Goal: Book appointment/travel/reservation

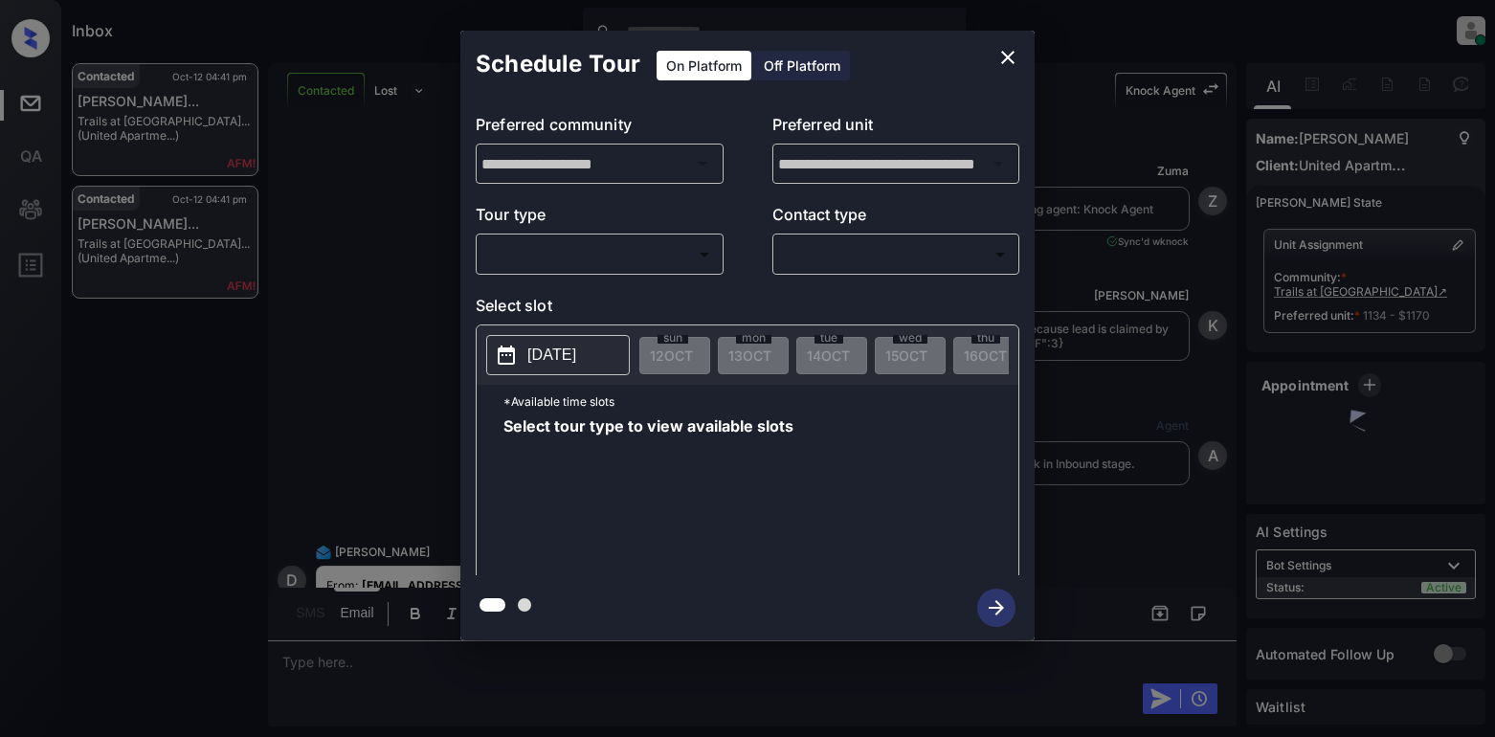
scroll to position [5290, 0]
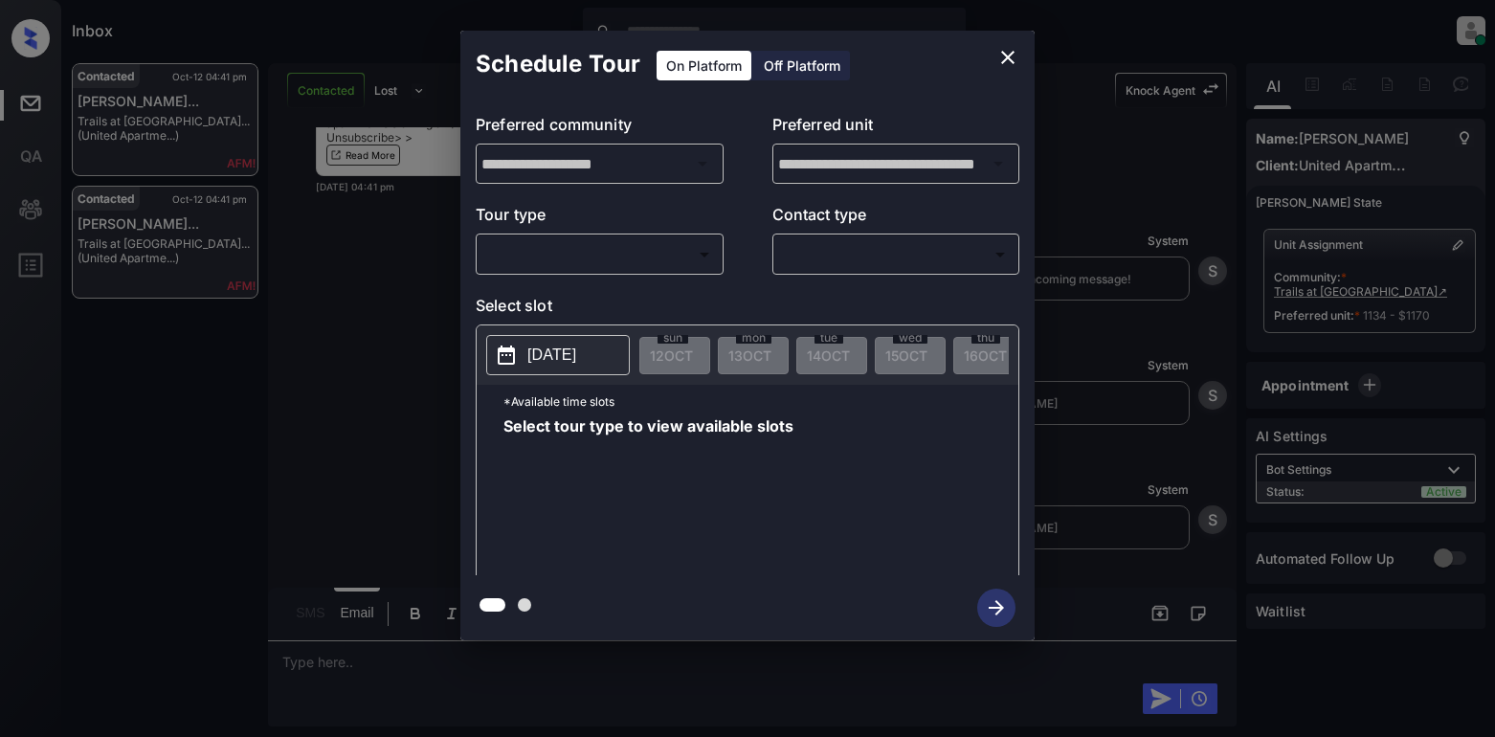
click at [514, 263] on body "Inbox Lyzzelle M. Ceralde Online Set yourself offline Set yourself on break Pro…" at bounding box center [747, 368] width 1495 height 737
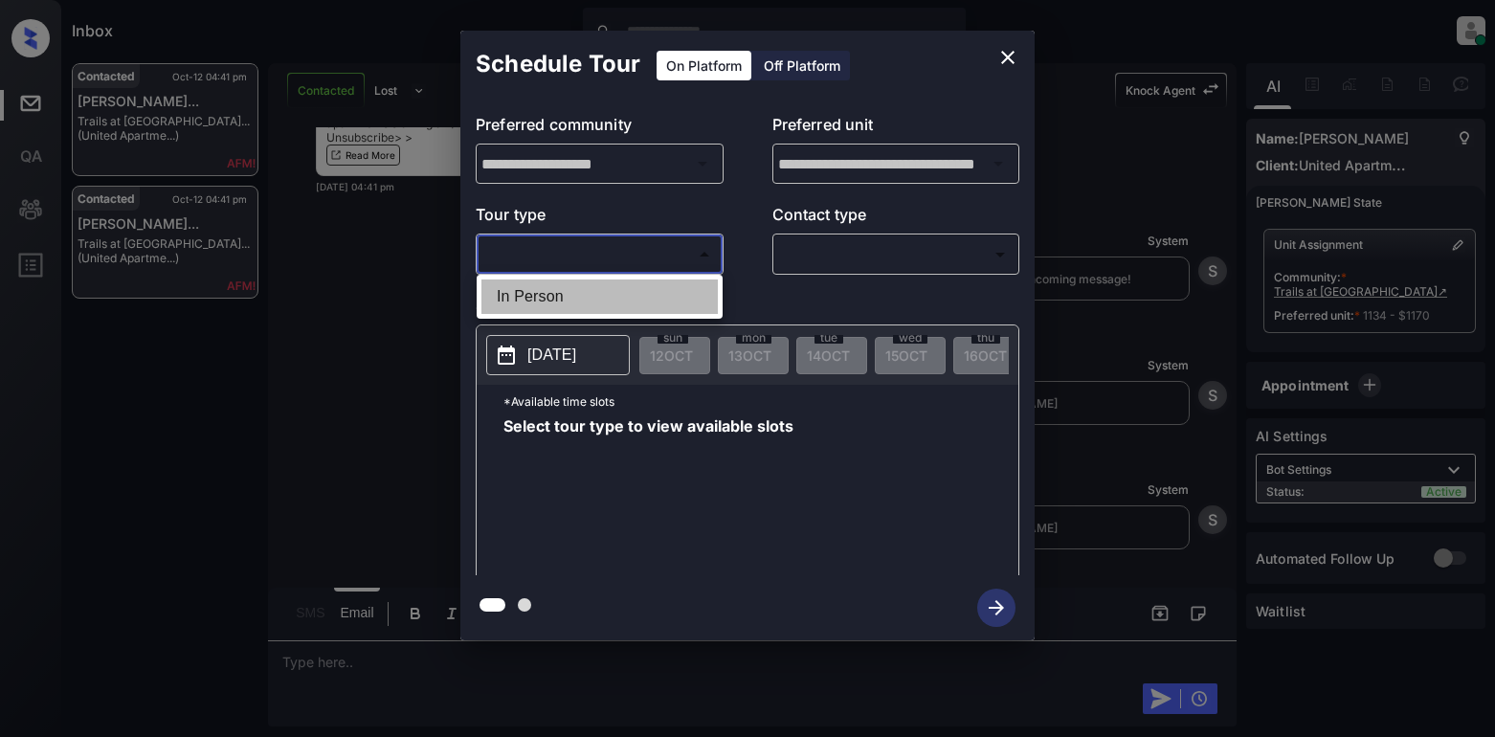
drag, startPoint x: 500, startPoint y: 297, endPoint x: 782, endPoint y: 266, distance: 283.0
click at [517, 296] on li "In Person" at bounding box center [599, 296] width 236 height 34
type input "********"
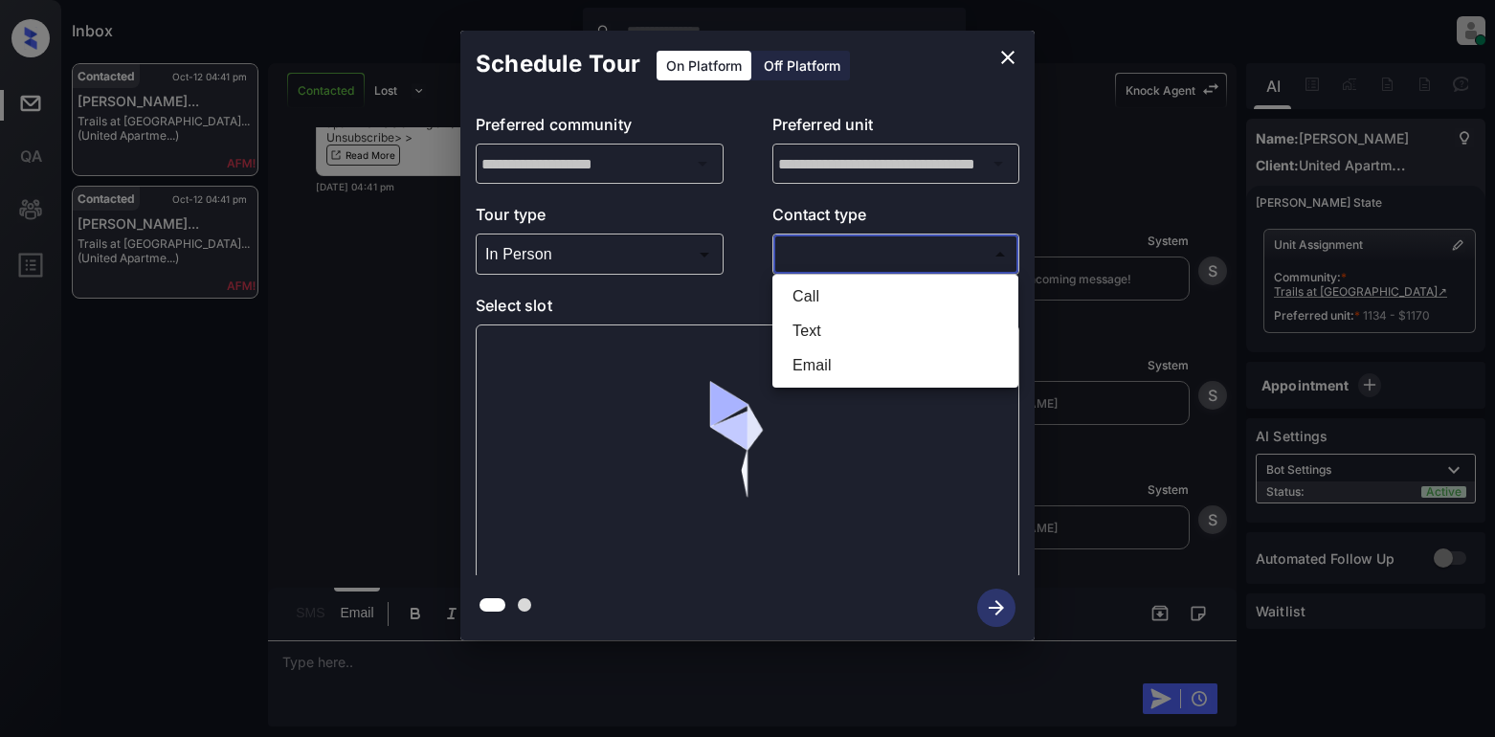
click at [842, 256] on body "Inbox Lyzzelle M. Ceralde Online Set yourself offline Set yourself on break Pro…" at bounding box center [747, 368] width 1495 height 737
drag, startPoint x: 802, startPoint y: 332, endPoint x: 812, endPoint y: 330, distance: 10.7
click at [806, 332] on li "Text" at bounding box center [895, 331] width 236 height 34
type input "****"
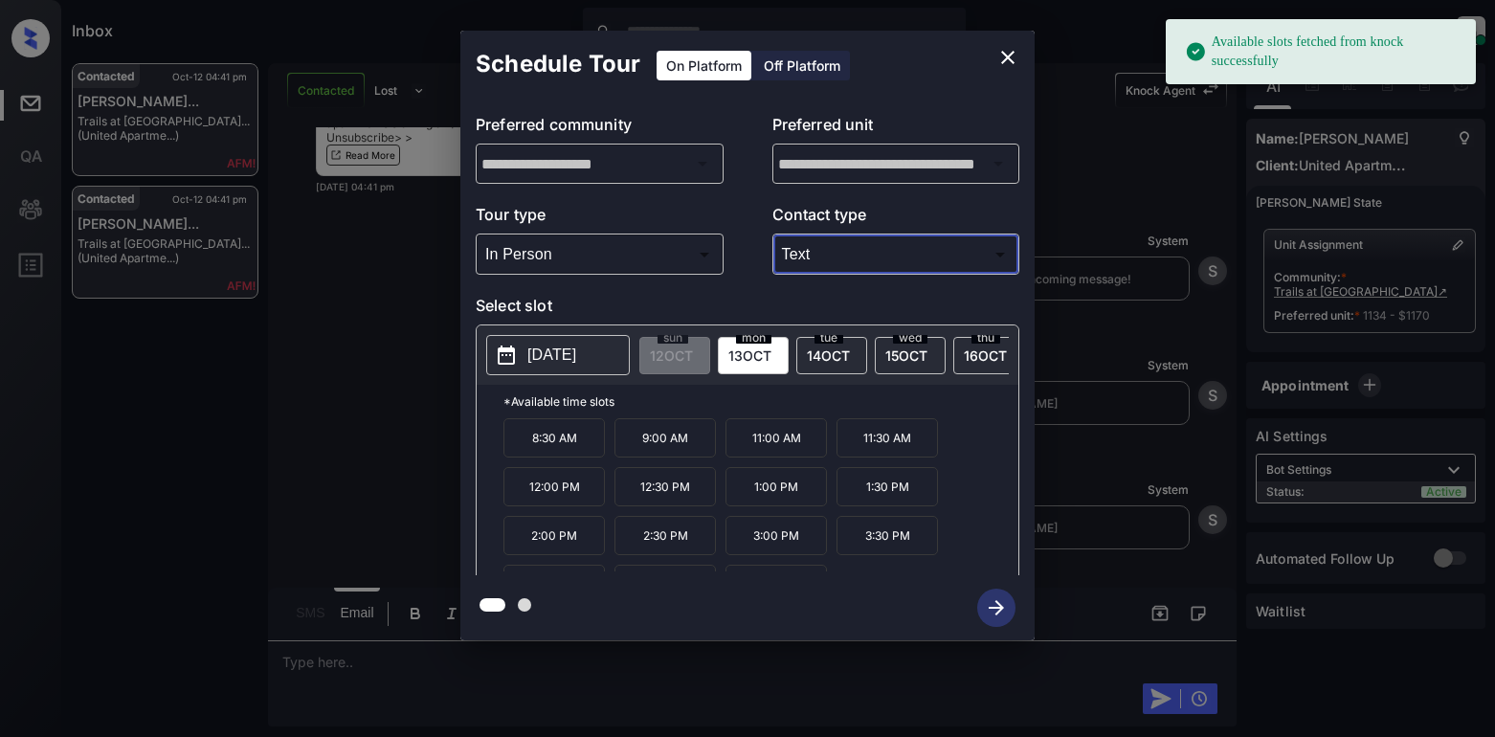
click at [583, 259] on body "Available slots fetched from knock successfully Inbox Lyzzelle M. Ceralde Onlin…" at bounding box center [747, 368] width 1495 height 737
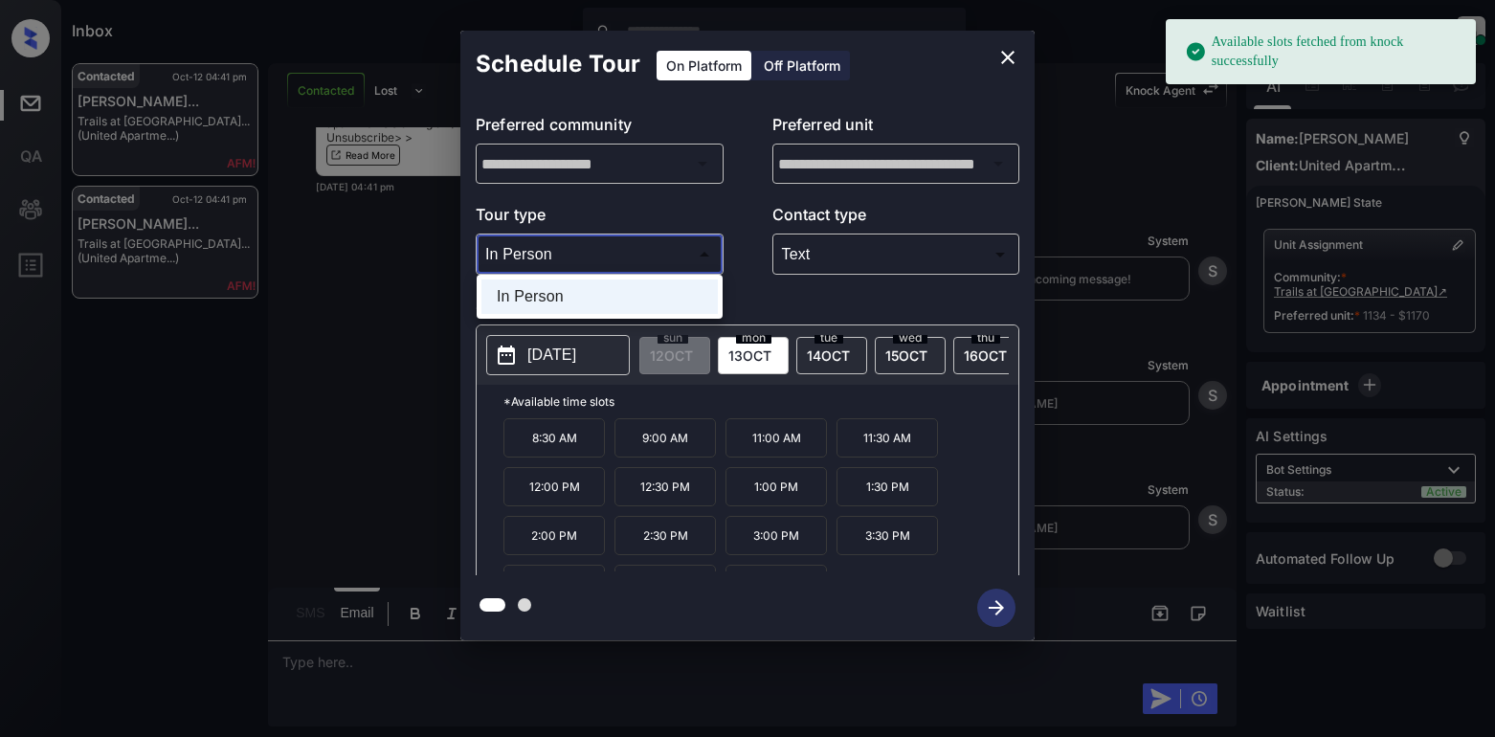
click at [590, 258] on div at bounding box center [747, 368] width 1495 height 737
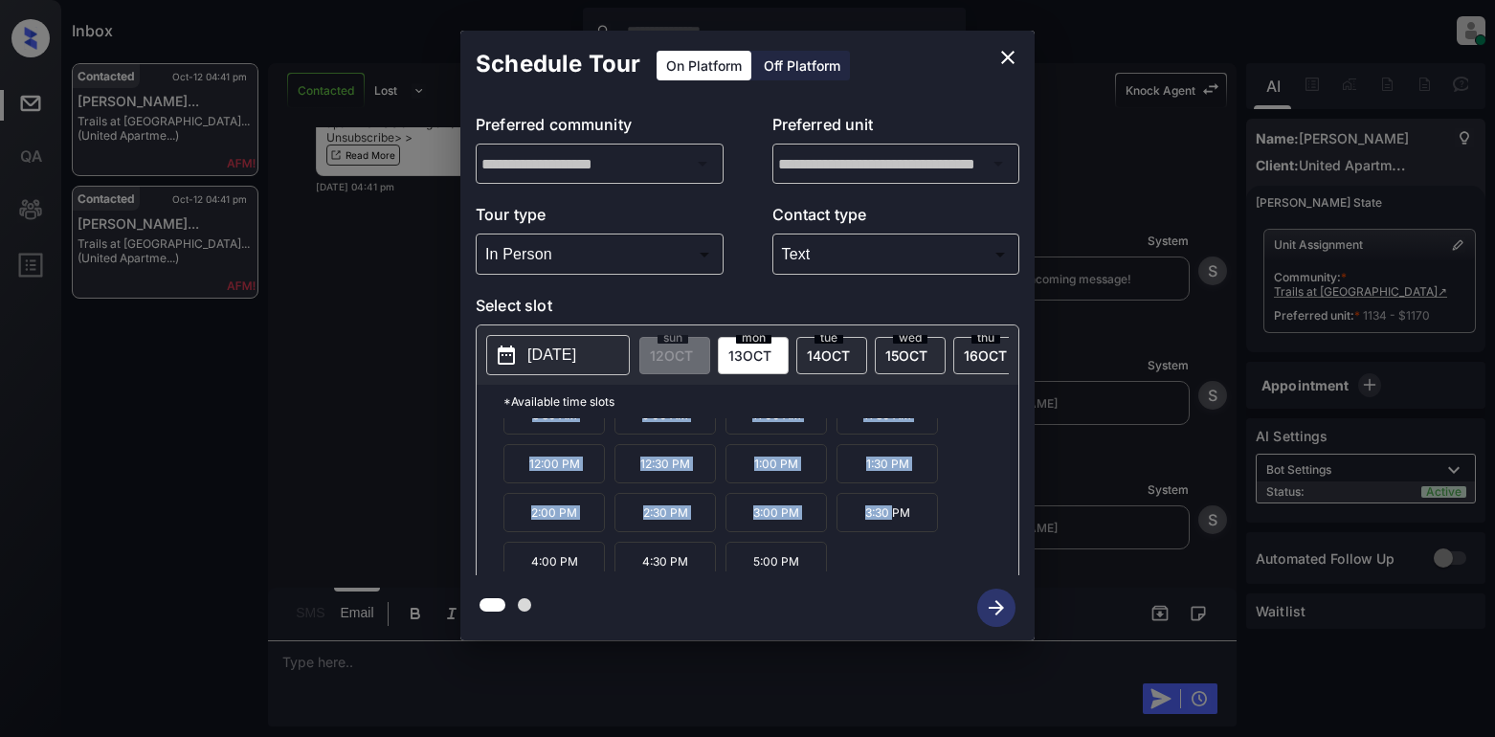
scroll to position [33, 0]
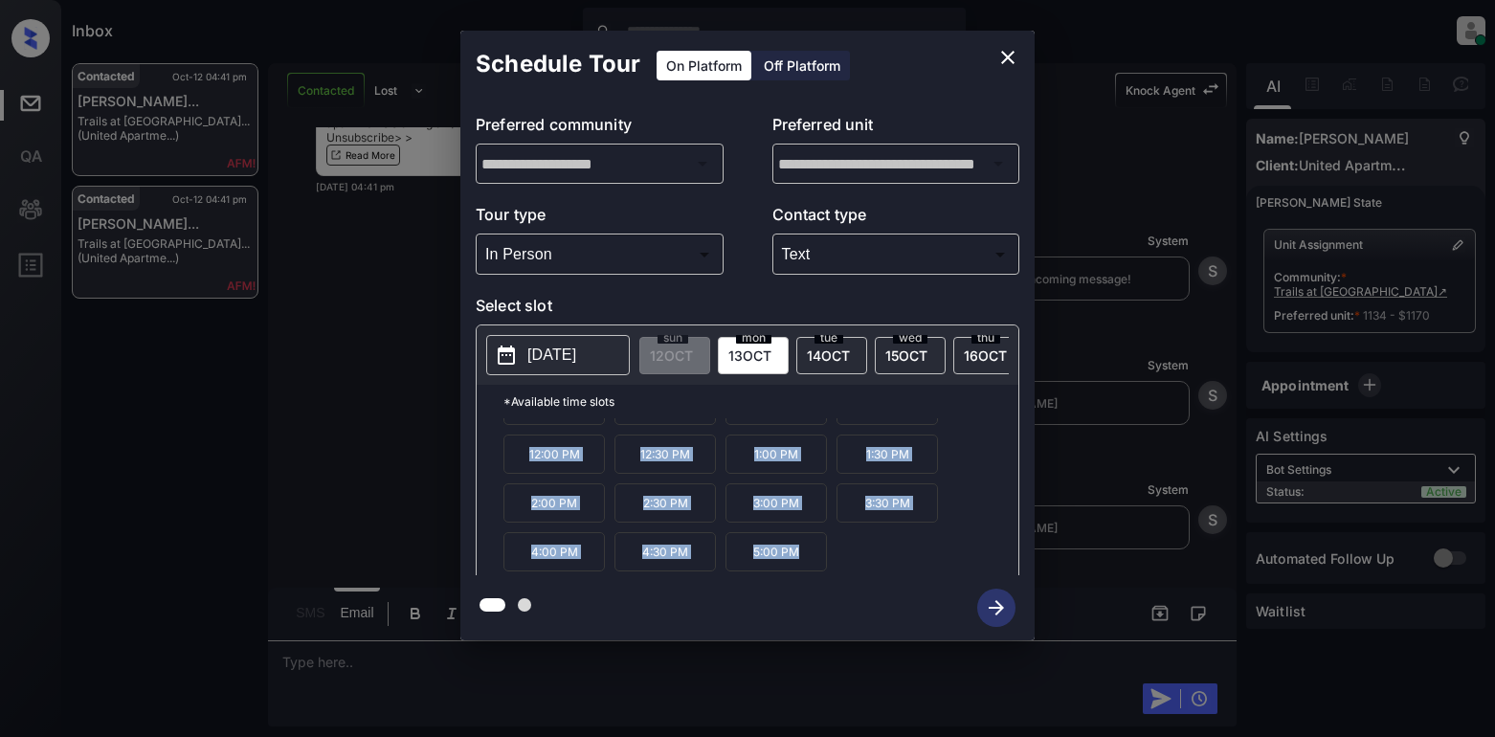
drag, startPoint x: 520, startPoint y: 446, endPoint x: 864, endPoint y: 602, distance: 378.1
click at [864, 602] on div "**********" at bounding box center [747, 335] width 574 height 609
copy div "8:30 AM 9:00 AM 11:00 AM 11:30 AM 12:00 PM 12:30 PM 1:00 PM 1:30 PM 2:00 PM 2:3…"
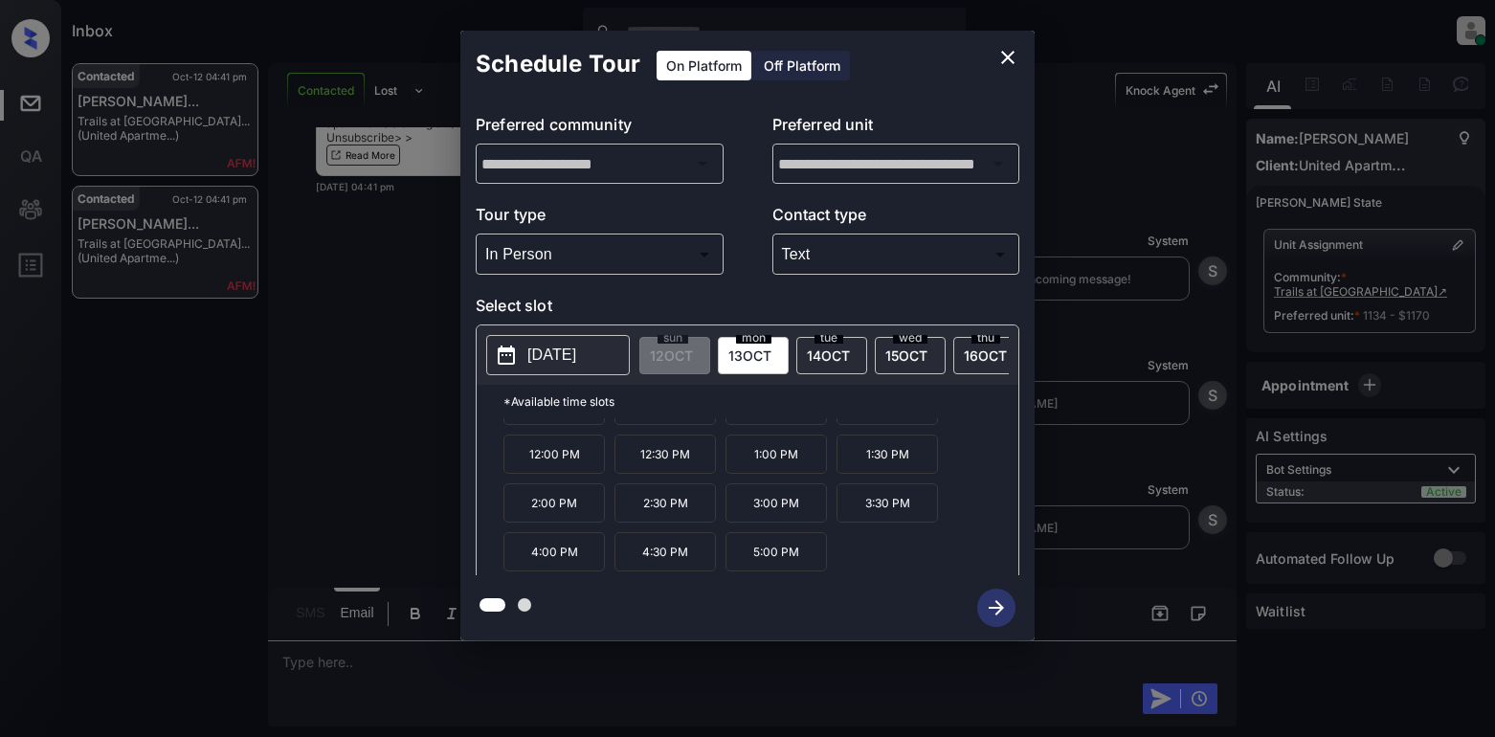
click at [320, 666] on div "**********" at bounding box center [747, 335] width 1495 height 671
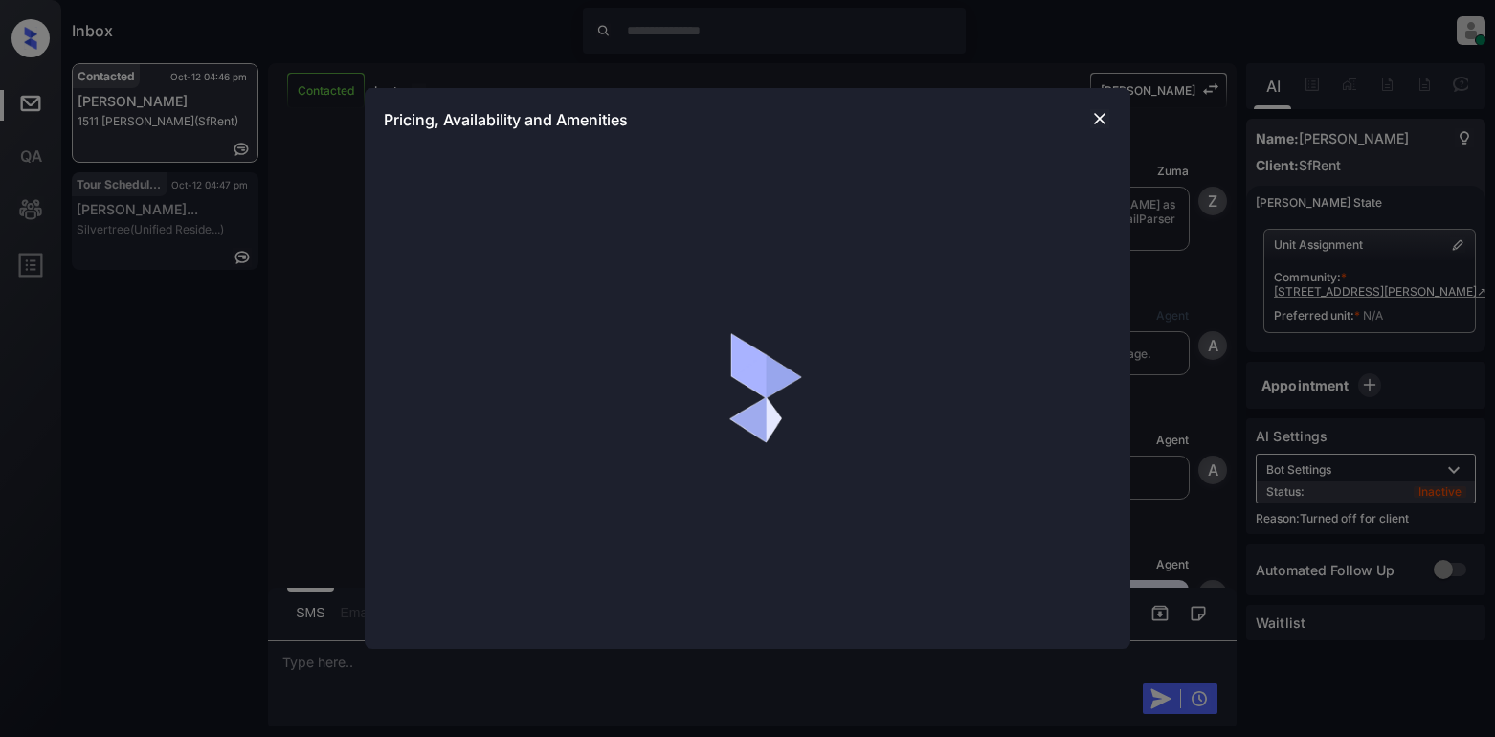
scroll to position [4756, 0]
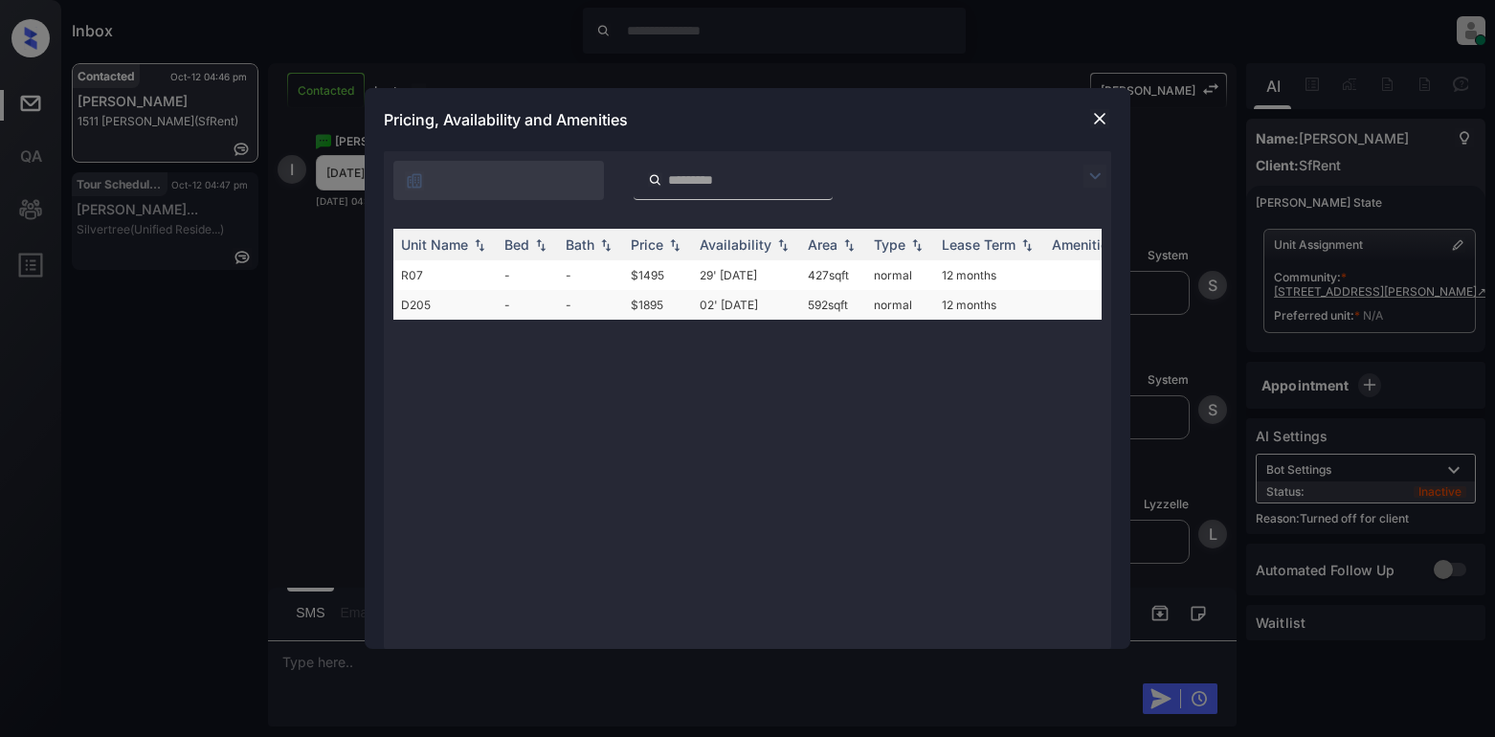
click at [648, 306] on td "$1895" at bounding box center [657, 305] width 69 height 30
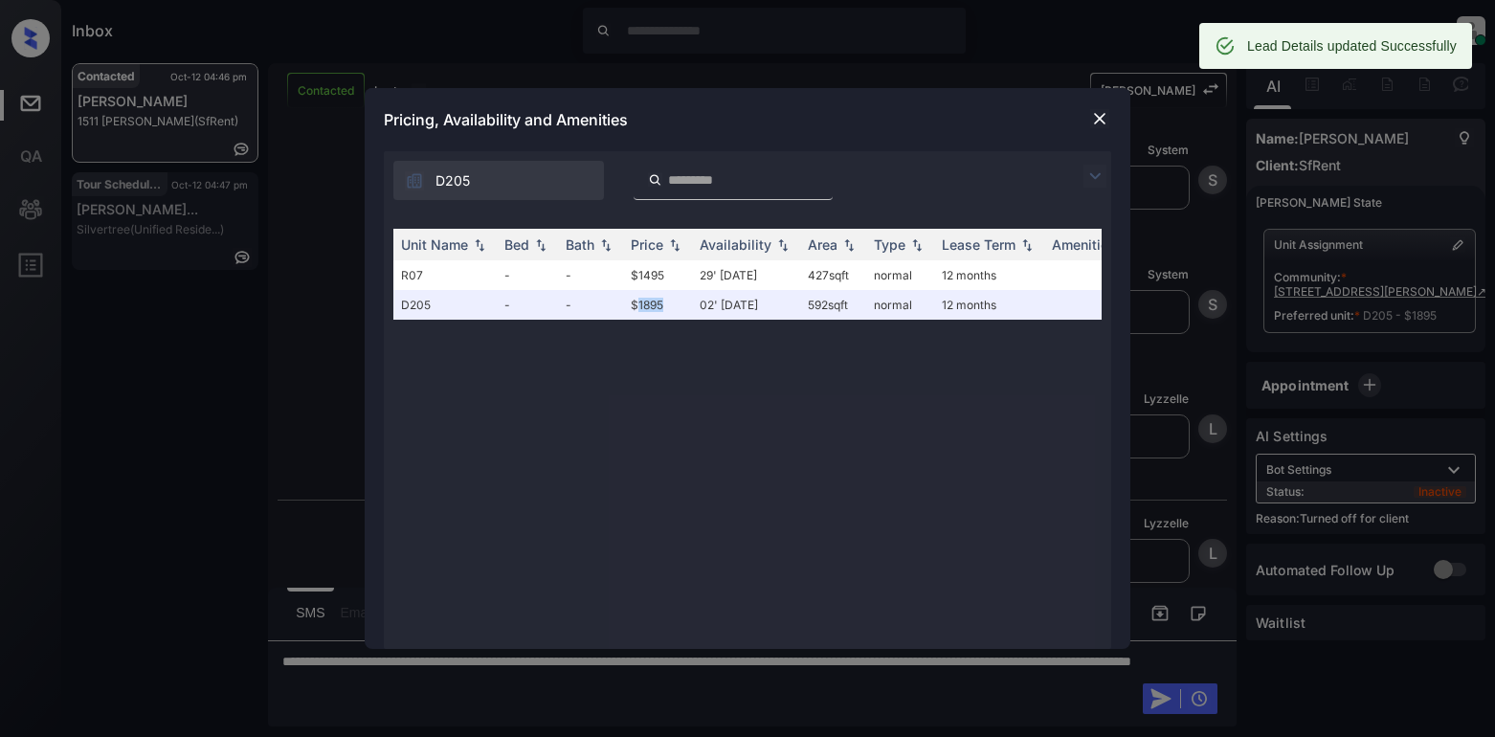
scroll to position [4881, 0]
click at [1094, 122] on img at bounding box center [1099, 118] width 19 height 19
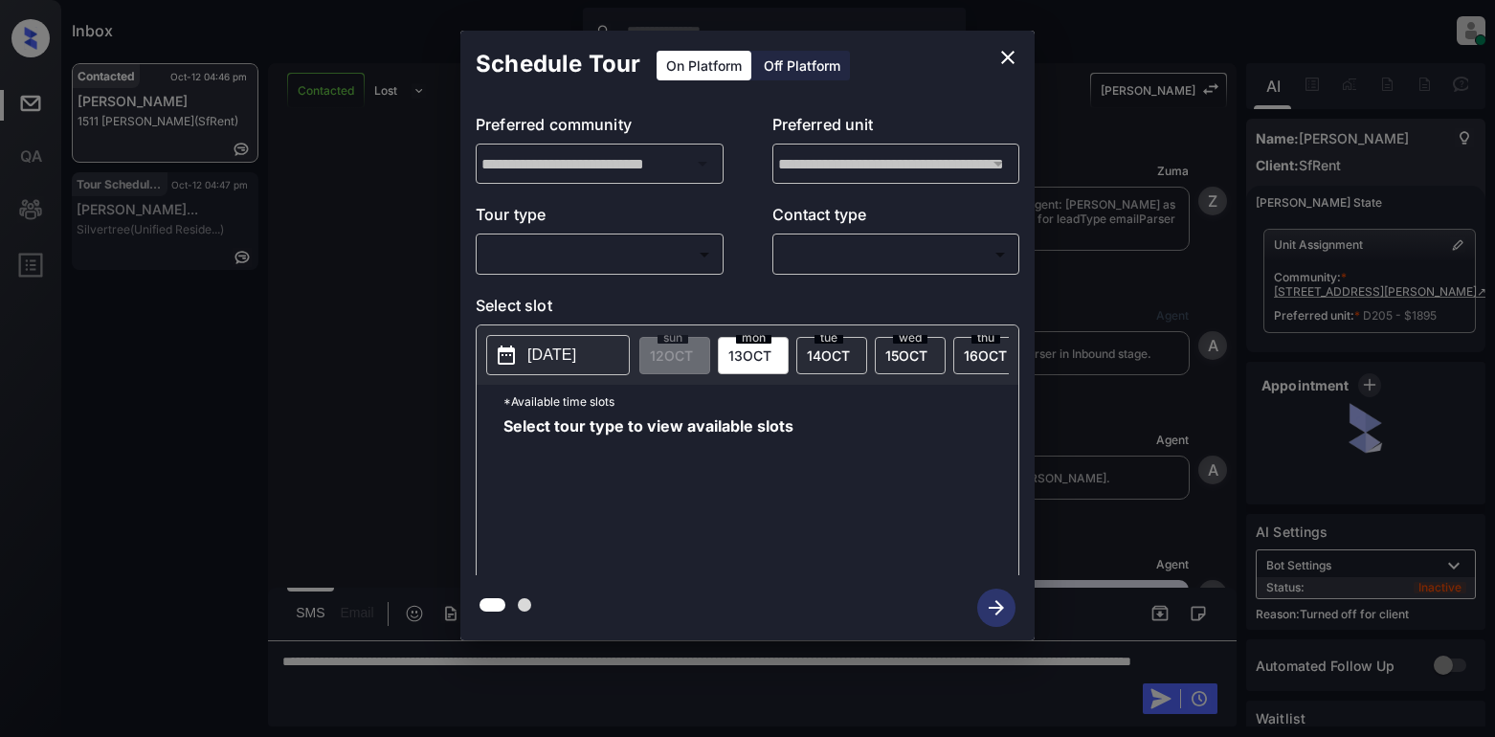
scroll to position [4881, 0]
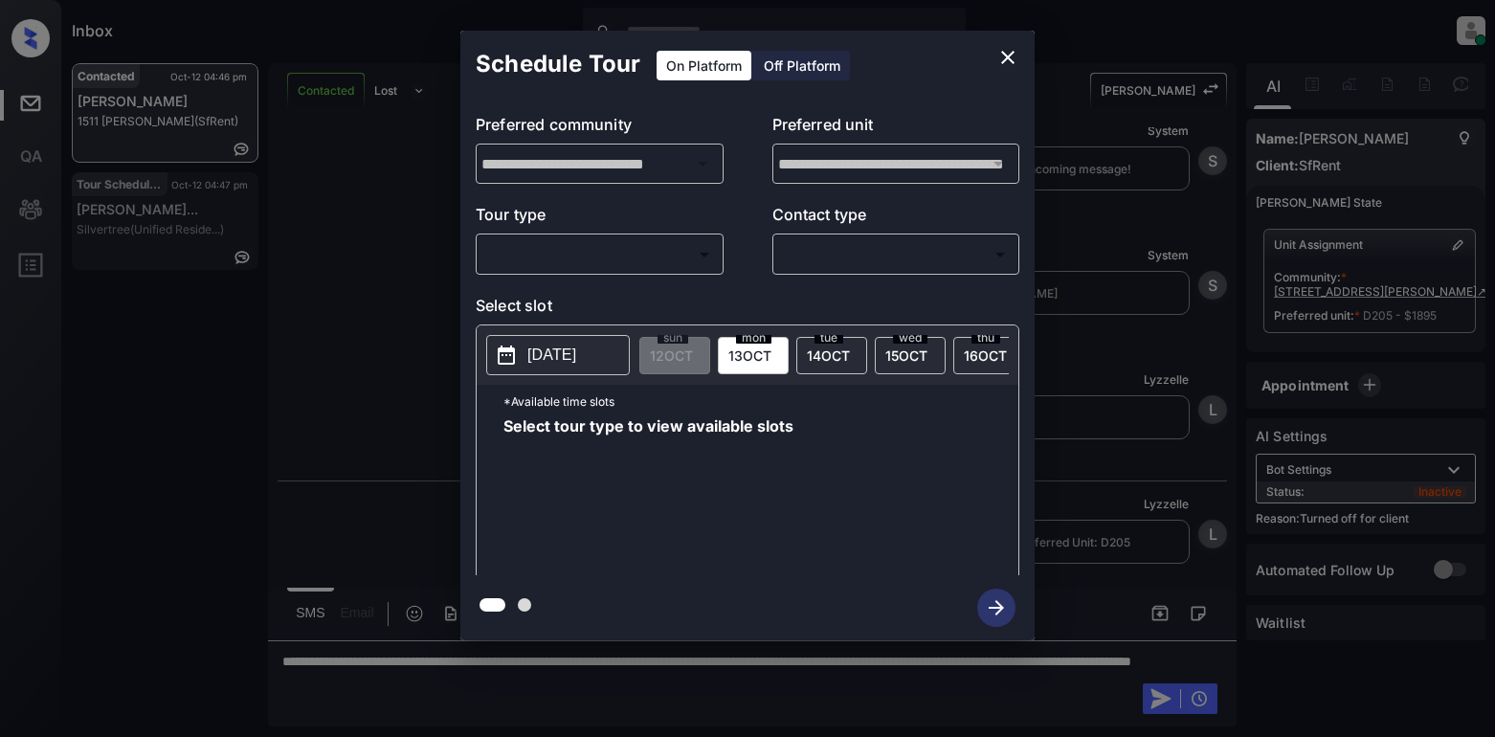
click at [829, 66] on div "Off Platform" at bounding box center [802, 66] width 96 height 30
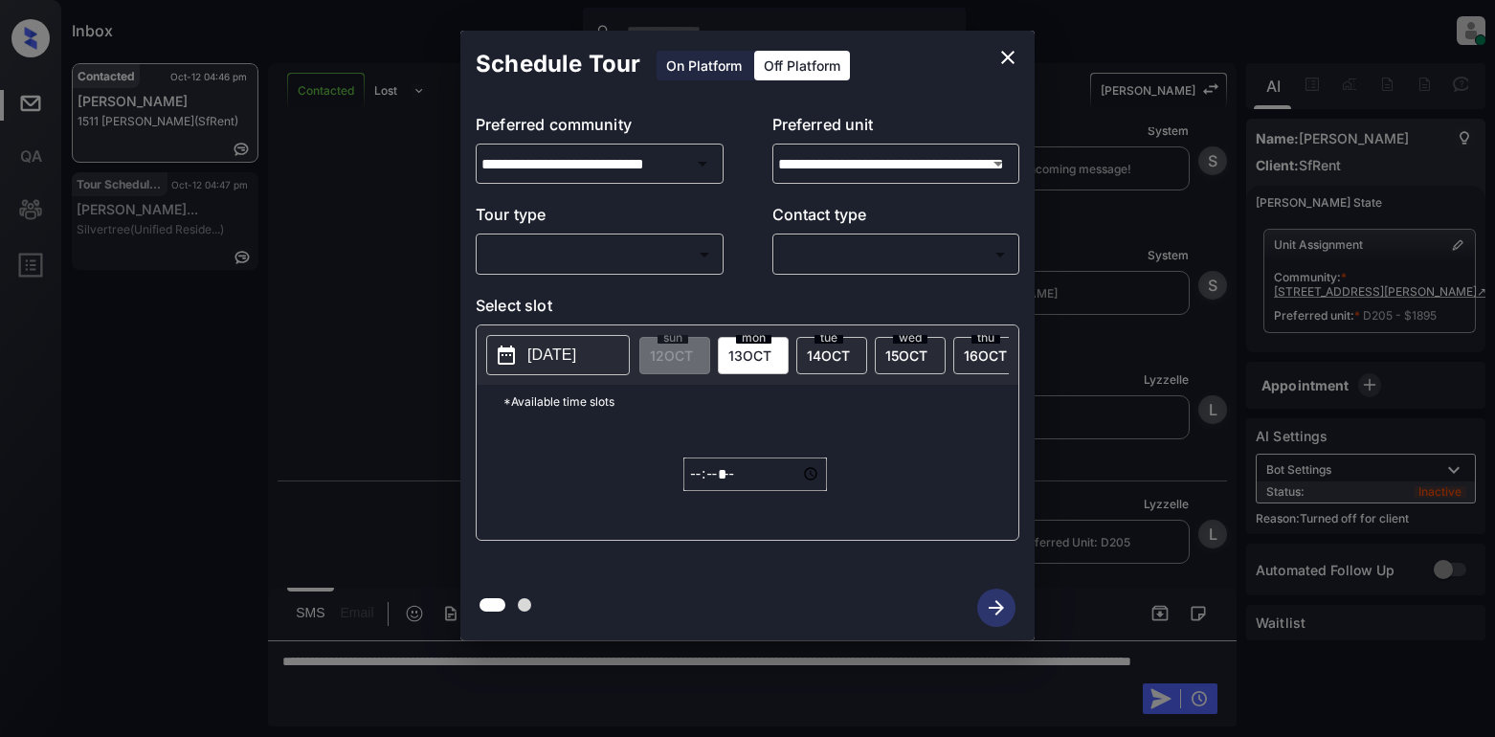
click at [576, 260] on body "Inbox Lyzzelle M. Ceralde Online Set yourself offline Set yourself on break Pro…" at bounding box center [747, 368] width 1495 height 737
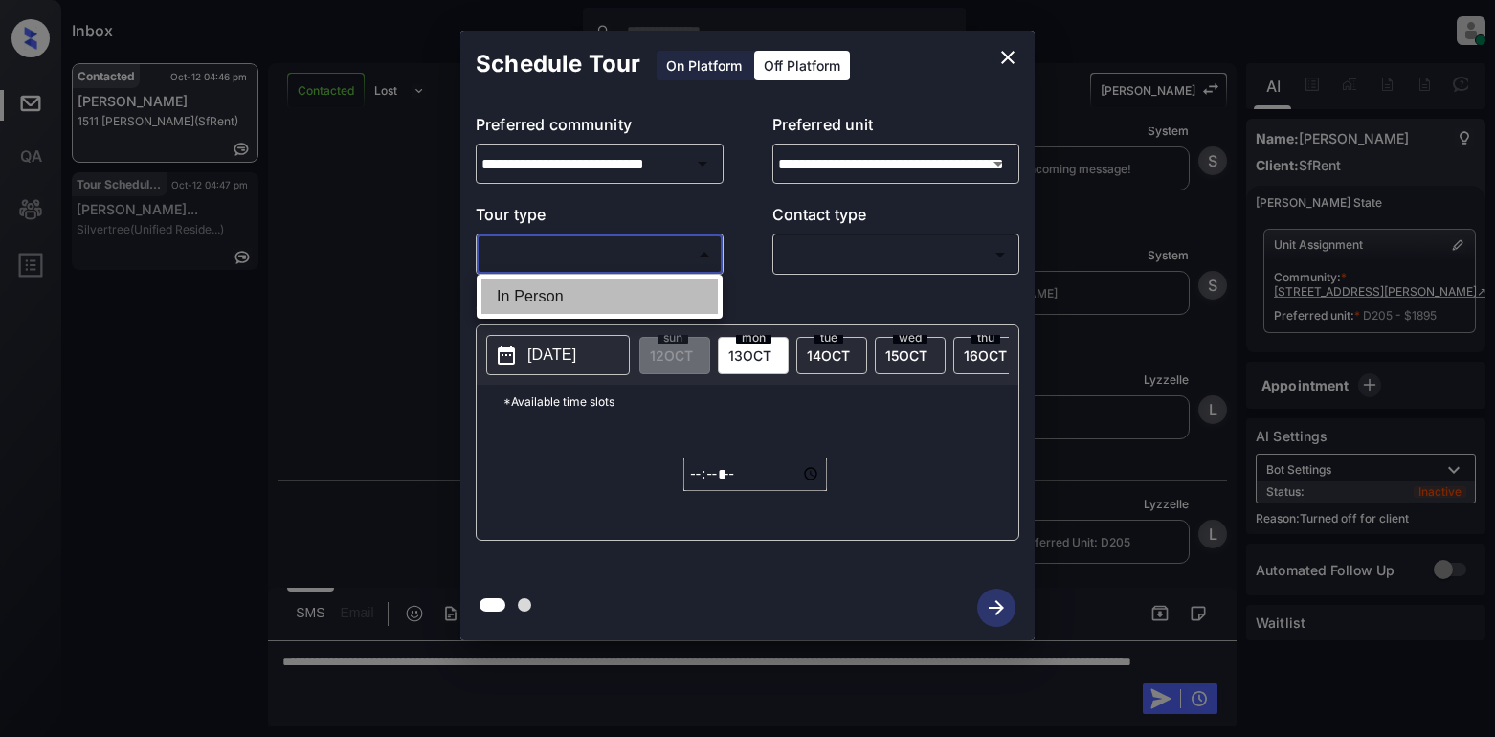
drag, startPoint x: 553, startPoint y: 304, endPoint x: 803, endPoint y: 240, distance: 257.8
click at [558, 302] on li "In Person" at bounding box center [599, 296] width 236 height 34
type input "********"
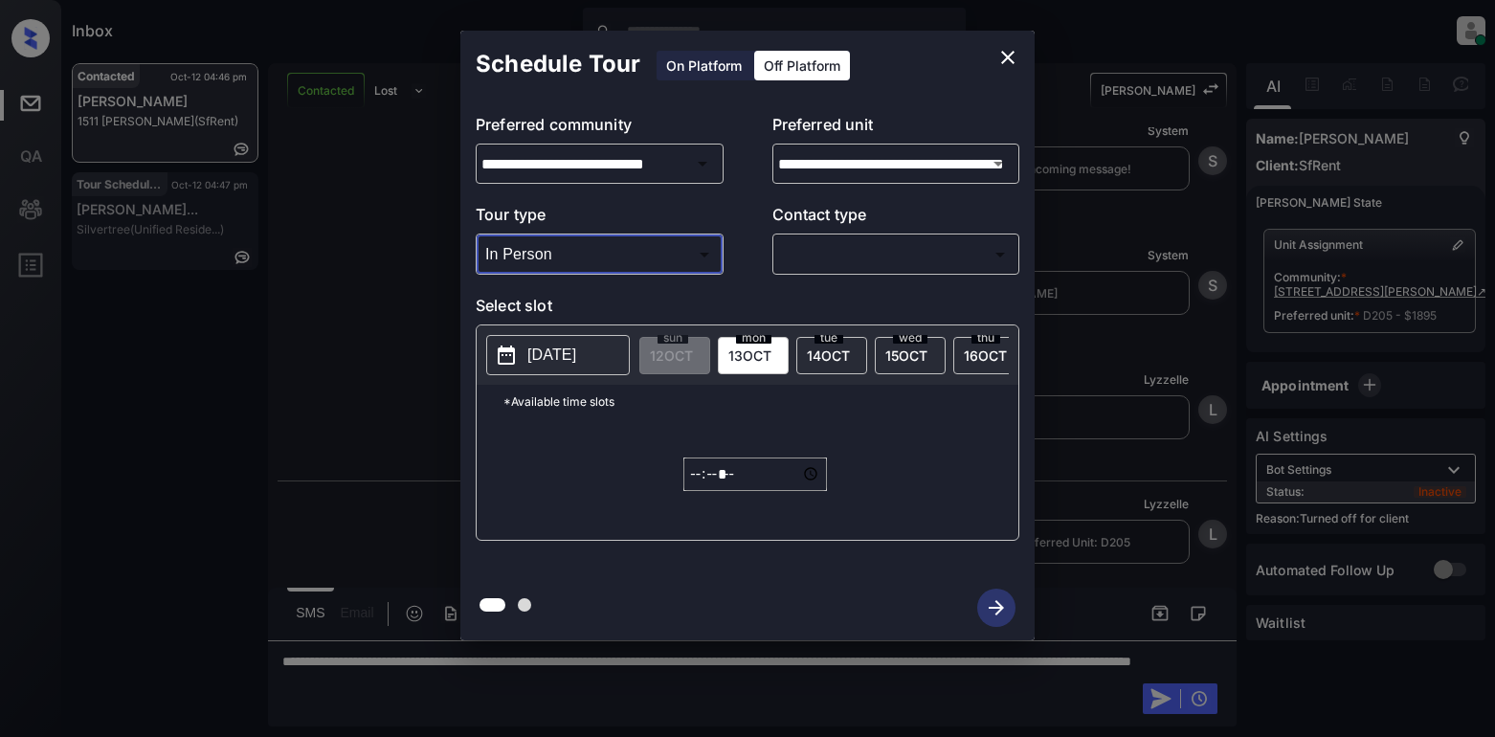
click at [818, 246] on body "Inbox Lyzzelle M. Ceralde Online Set yourself offline Set yourself on break Pro…" at bounding box center [747, 368] width 1495 height 737
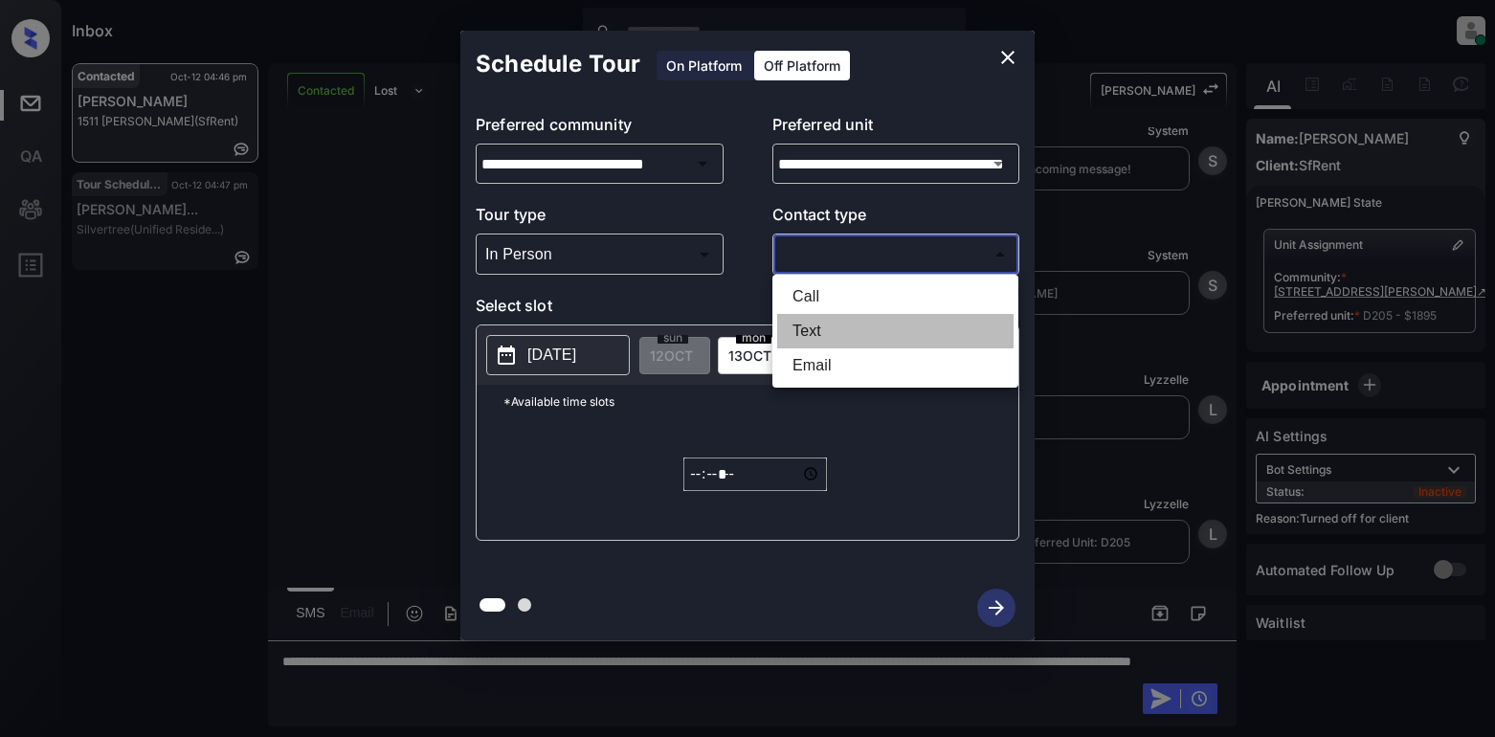
click at [803, 322] on li "Text" at bounding box center [895, 331] width 236 height 34
type input "****"
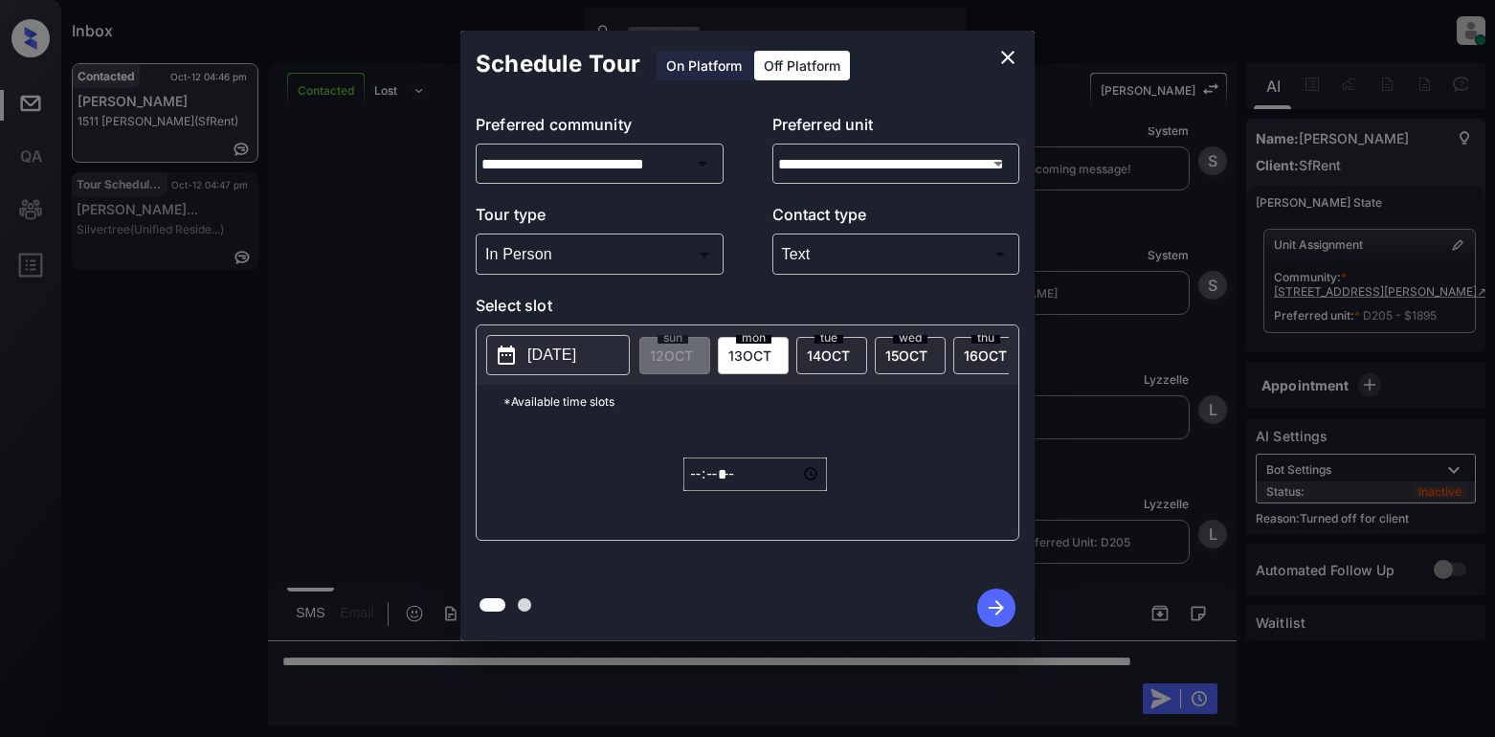
click at [561, 348] on p "2025-10-12" at bounding box center [551, 354] width 49 height 23
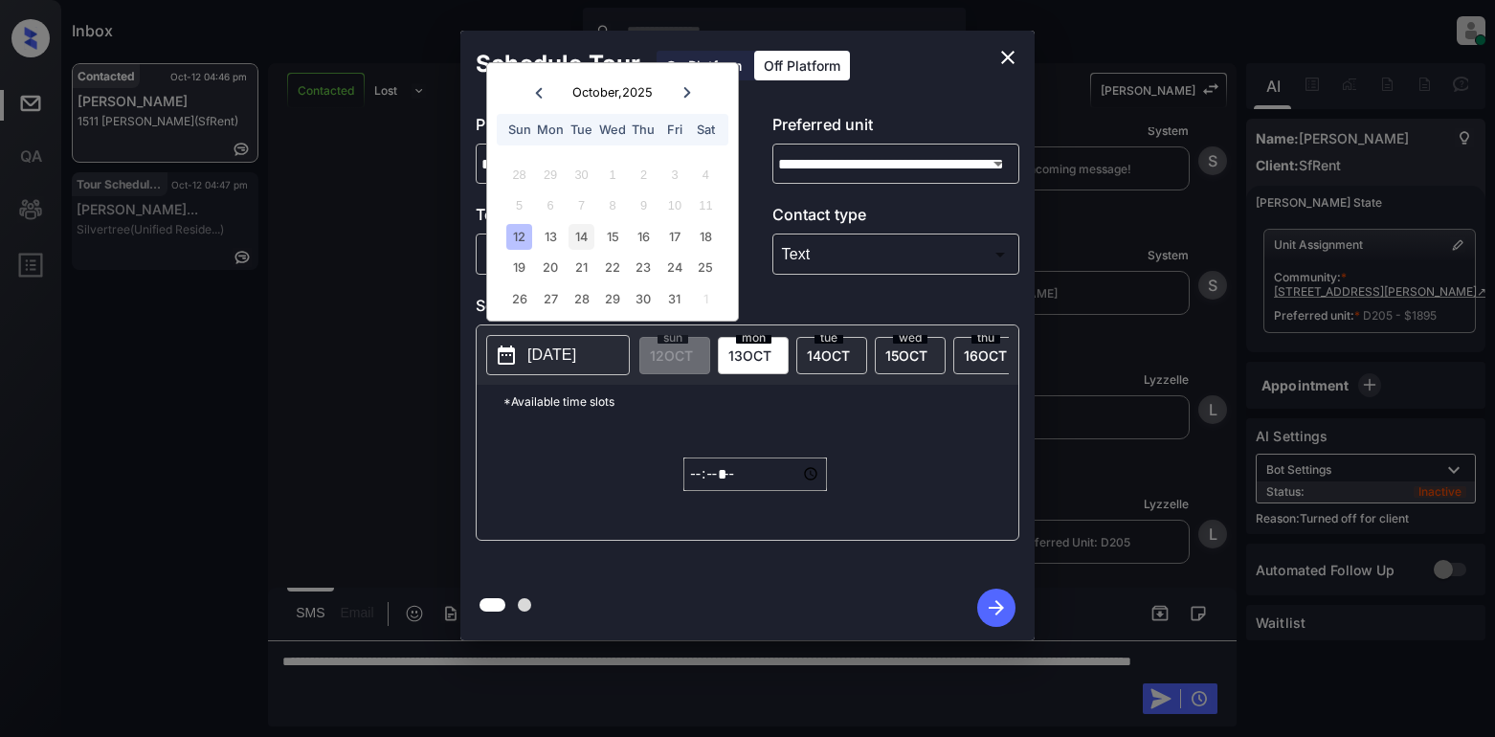
click at [576, 239] on div "14" at bounding box center [581, 237] width 26 height 26
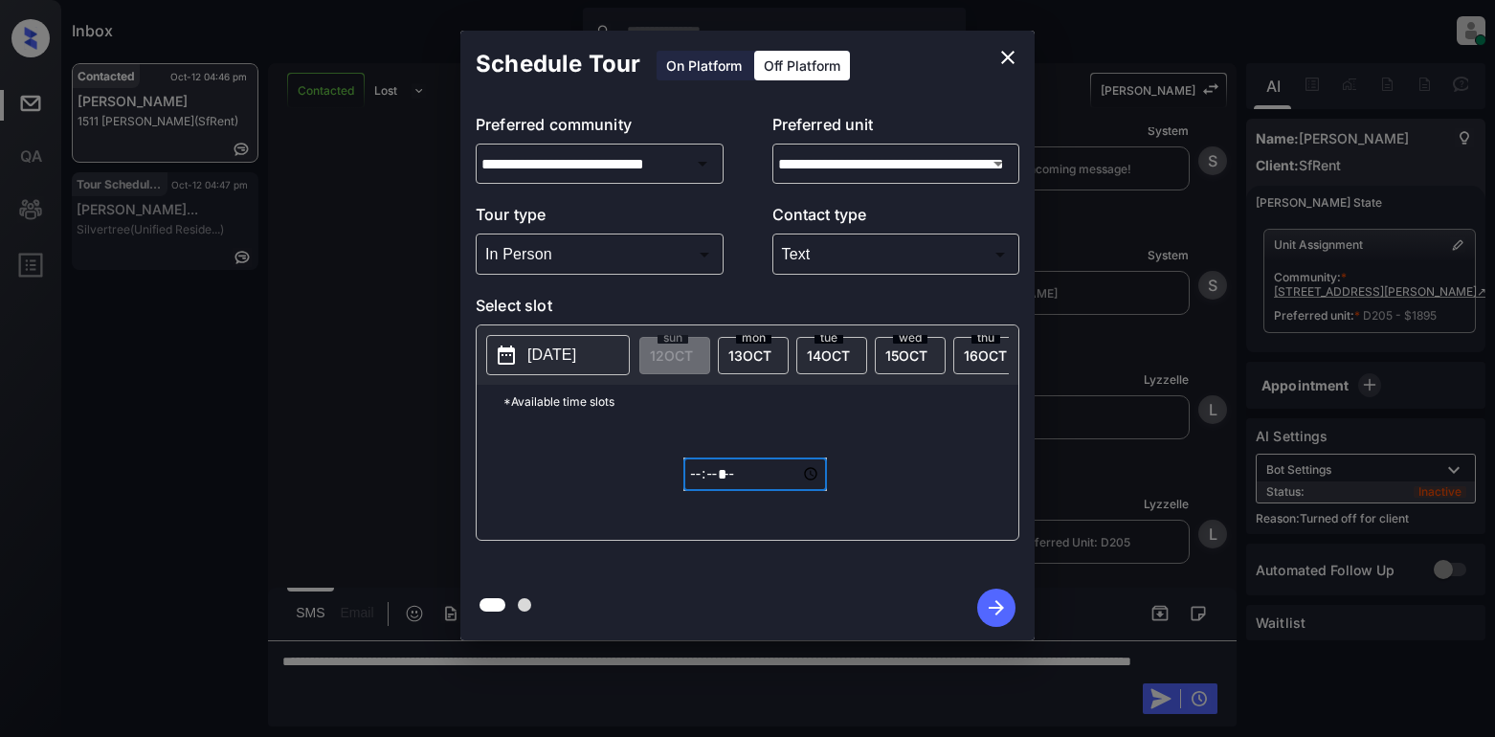
click at [690, 477] on input "*****" at bounding box center [755, 473] width 144 height 33
type input "*****"
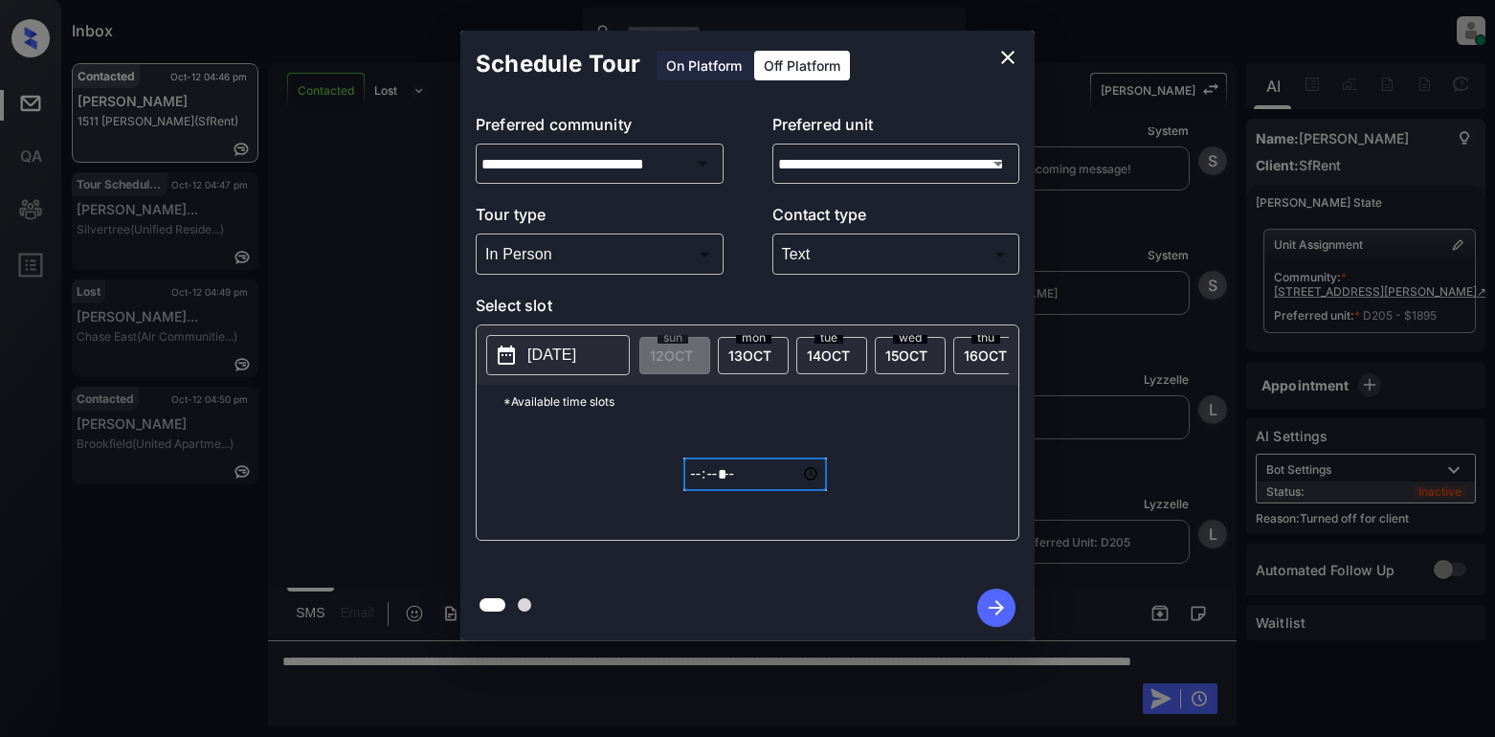
click at [987, 597] on icon "button" at bounding box center [996, 607] width 38 height 38
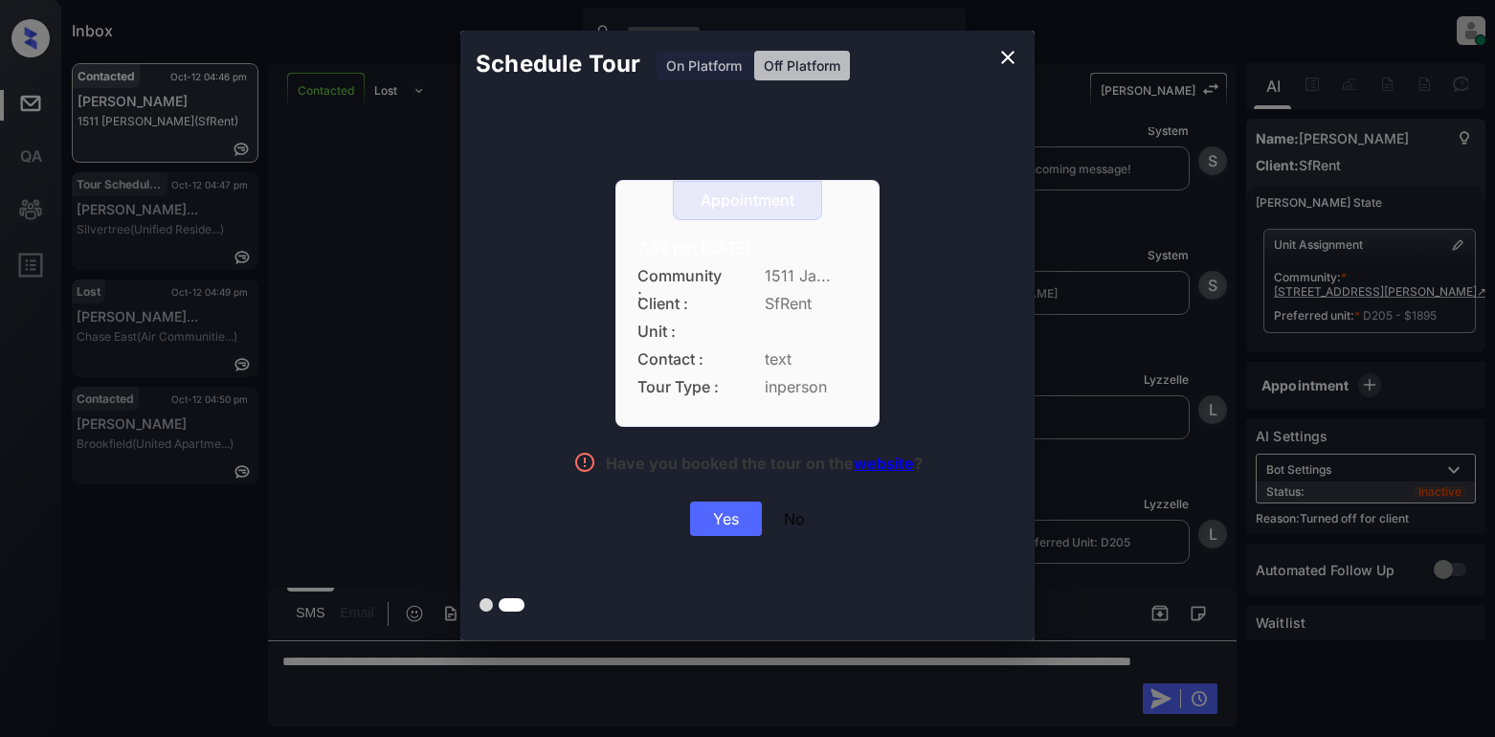
drag, startPoint x: 728, startPoint y: 540, endPoint x: 738, endPoint y: 534, distance: 11.2
click at [733, 538] on div "Appointment 7:30 pm,Tue,14-Oct-2025 Community : 1511 Ja... Client : SfRent Unit…" at bounding box center [747, 361] width 574 height 527
click at [738, 529] on div "Yes" at bounding box center [726, 518] width 72 height 34
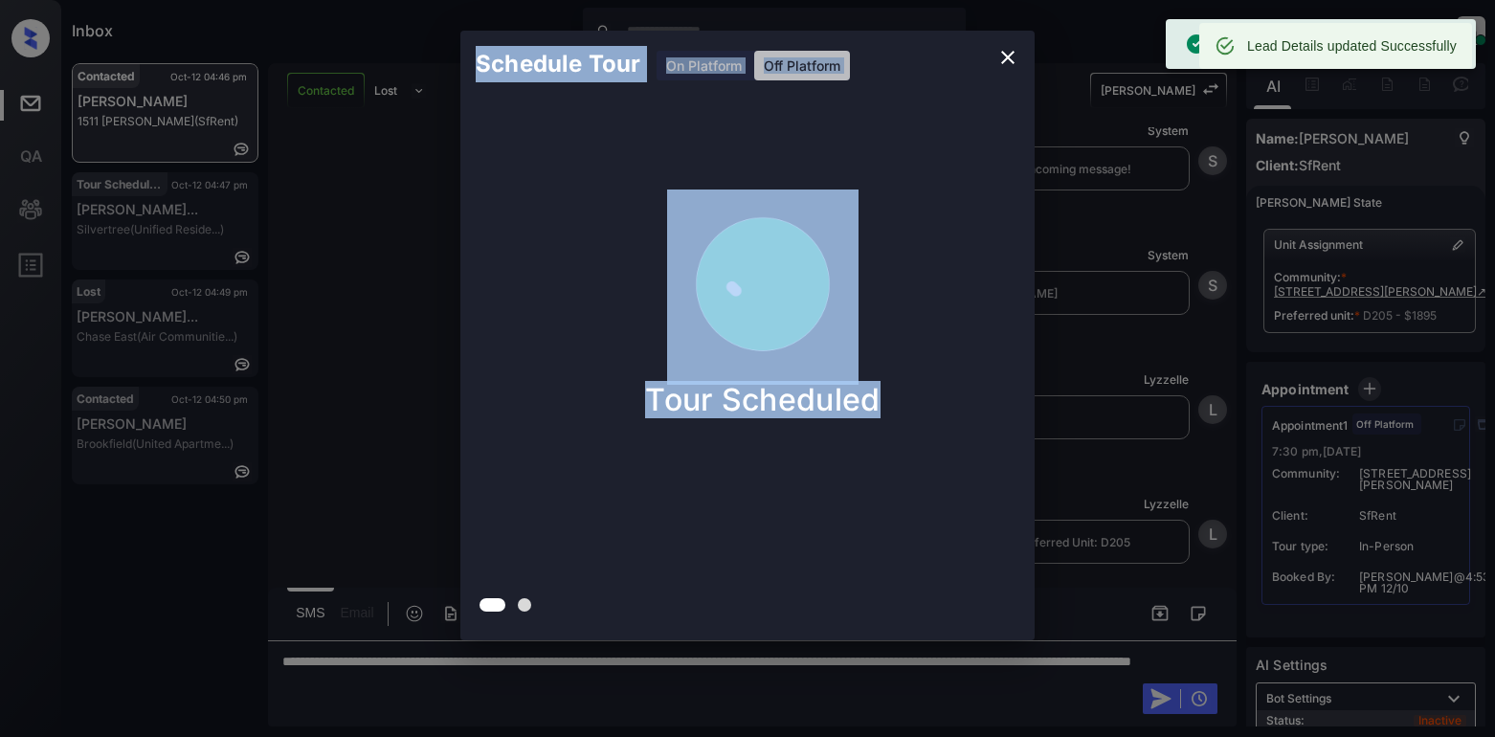
drag, startPoint x: 291, startPoint y: 655, endPoint x: 630, endPoint y: 717, distance: 344.2
click at [630, 671] on div "Schedule Tour On Platform Off Platform Tour Scheduled" at bounding box center [747, 335] width 1495 height 671
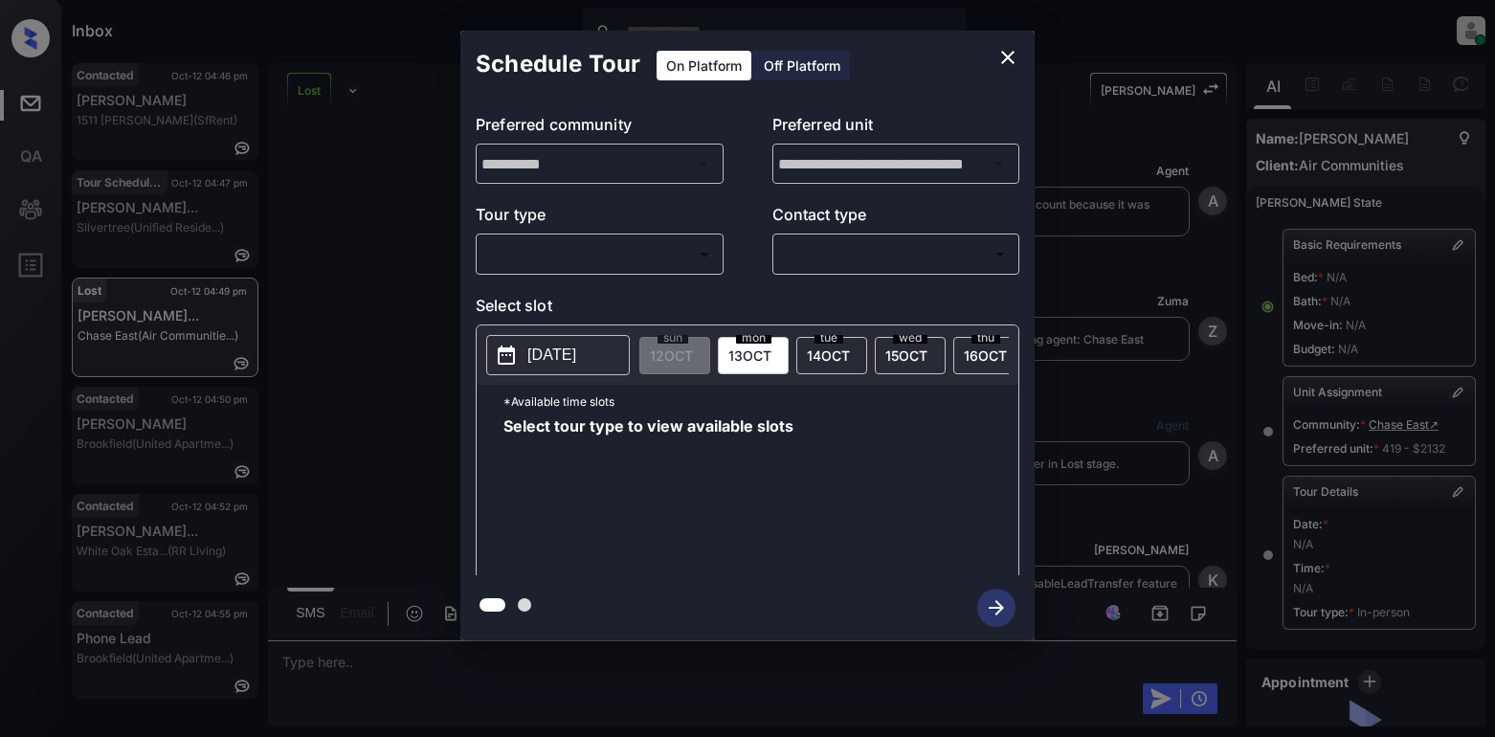
scroll to position [196, 0]
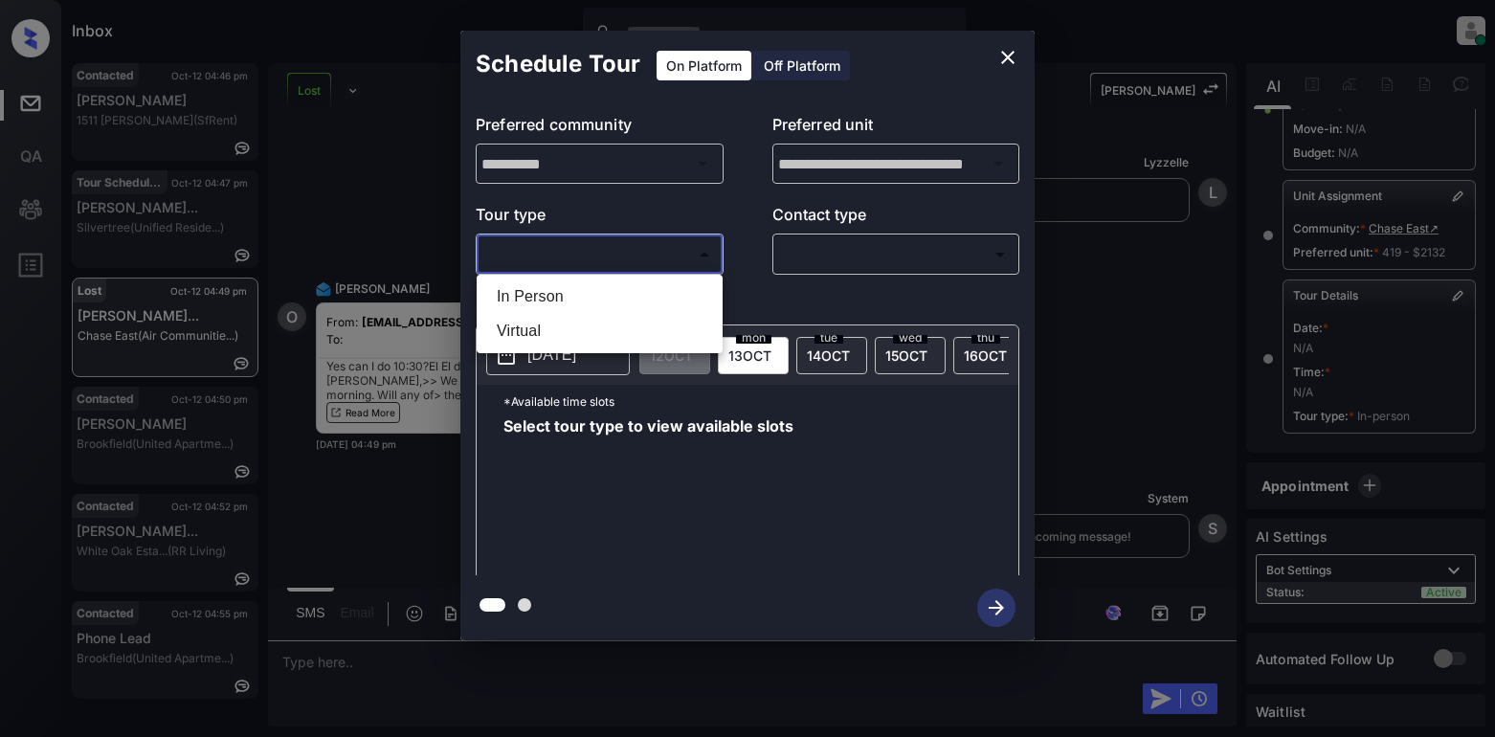
click at [578, 255] on body "Inbox Lyzzelle M. Ceralde Online Set yourself offline Set yourself on break Pro…" at bounding box center [747, 368] width 1495 height 737
drag, startPoint x: 558, startPoint y: 300, endPoint x: 689, endPoint y: 260, distance: 137.1
click at [559, 300] on li "In Person" at bounding box center [599, 296] width 236 height 34
type input "********"
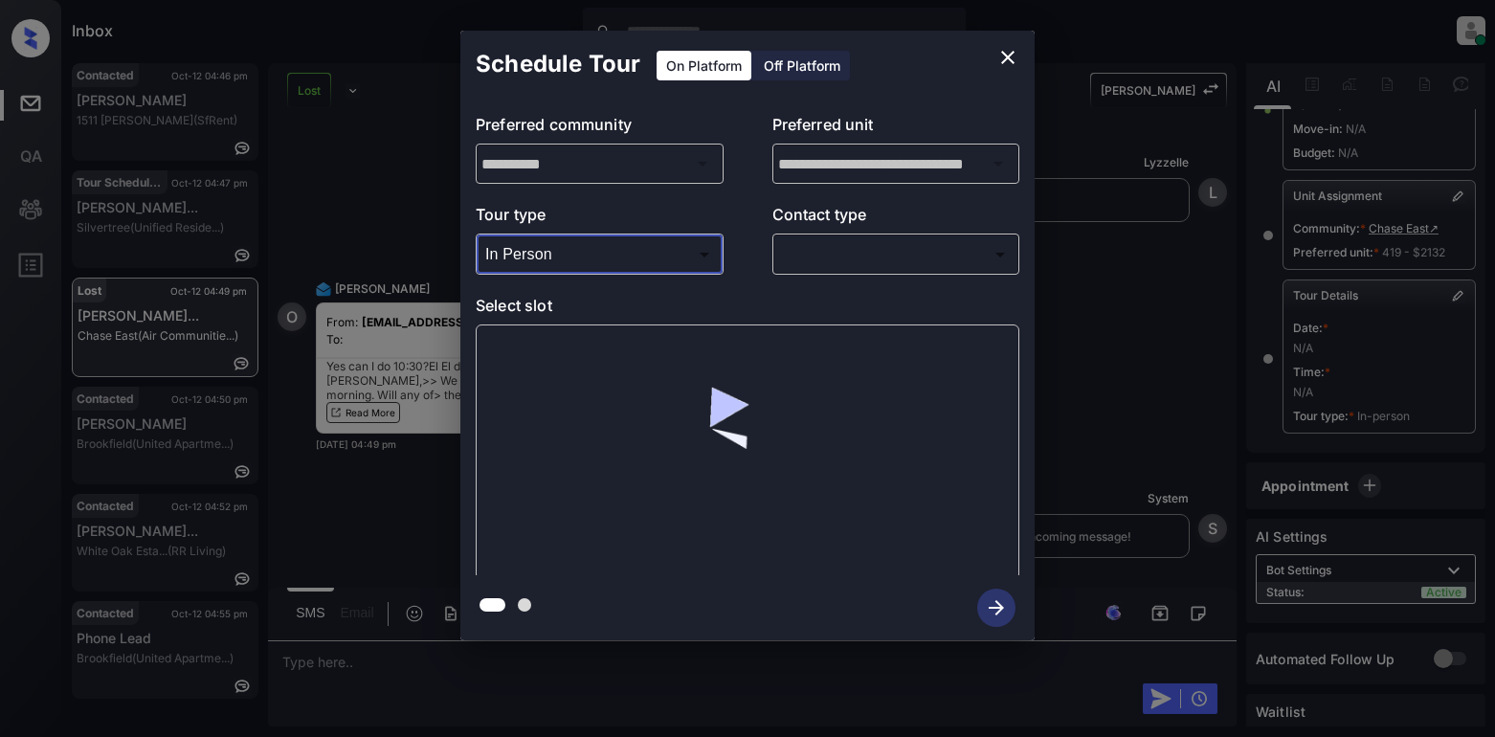
click at [789, 254] on body "Inbox Lyzzelle M. Ceralde Online Set yourself offline Set yourself on break Pro…" at bounding box center [747, 368] width 1495 height 737
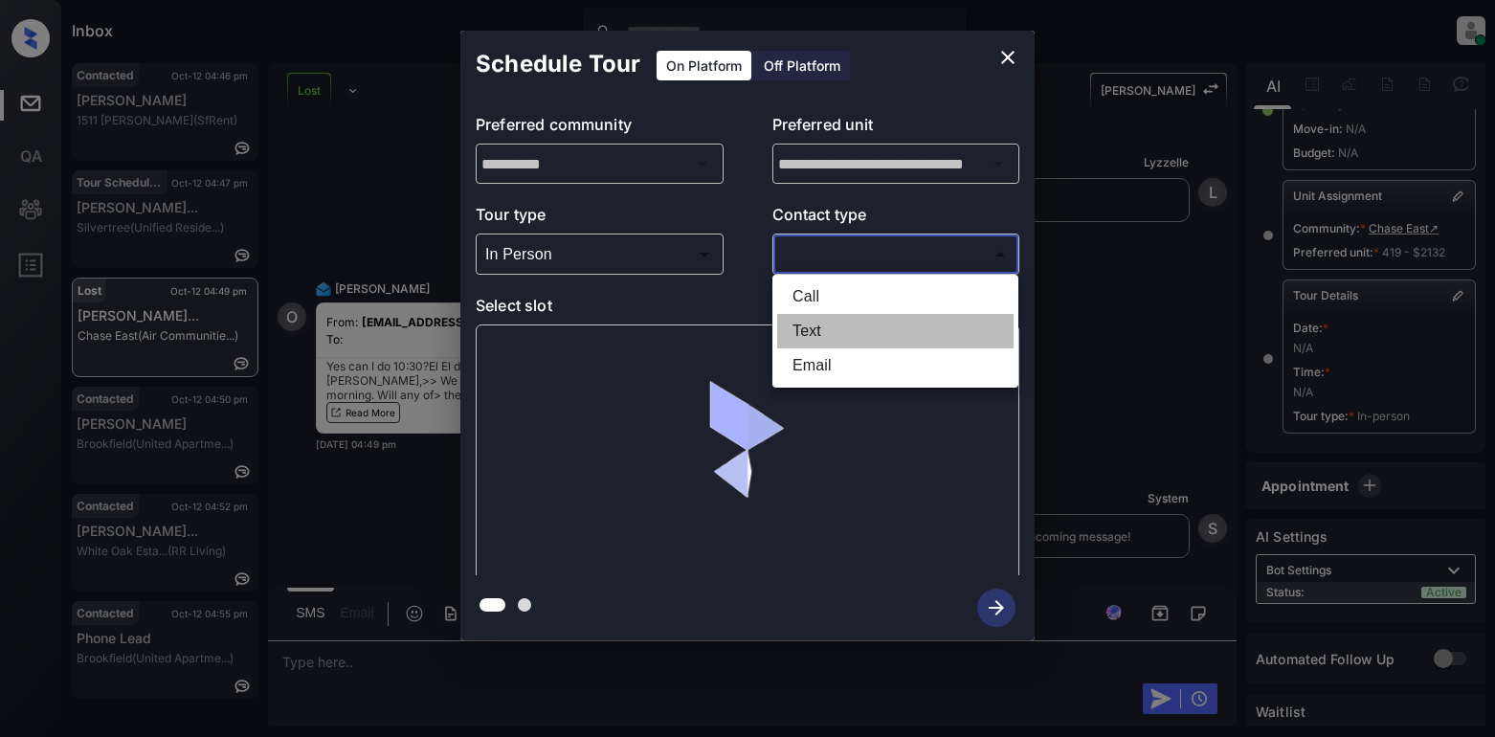
click at [814, 327] on li "Text" at bounding box center [895, 331] width 236 height 34
type input "****"
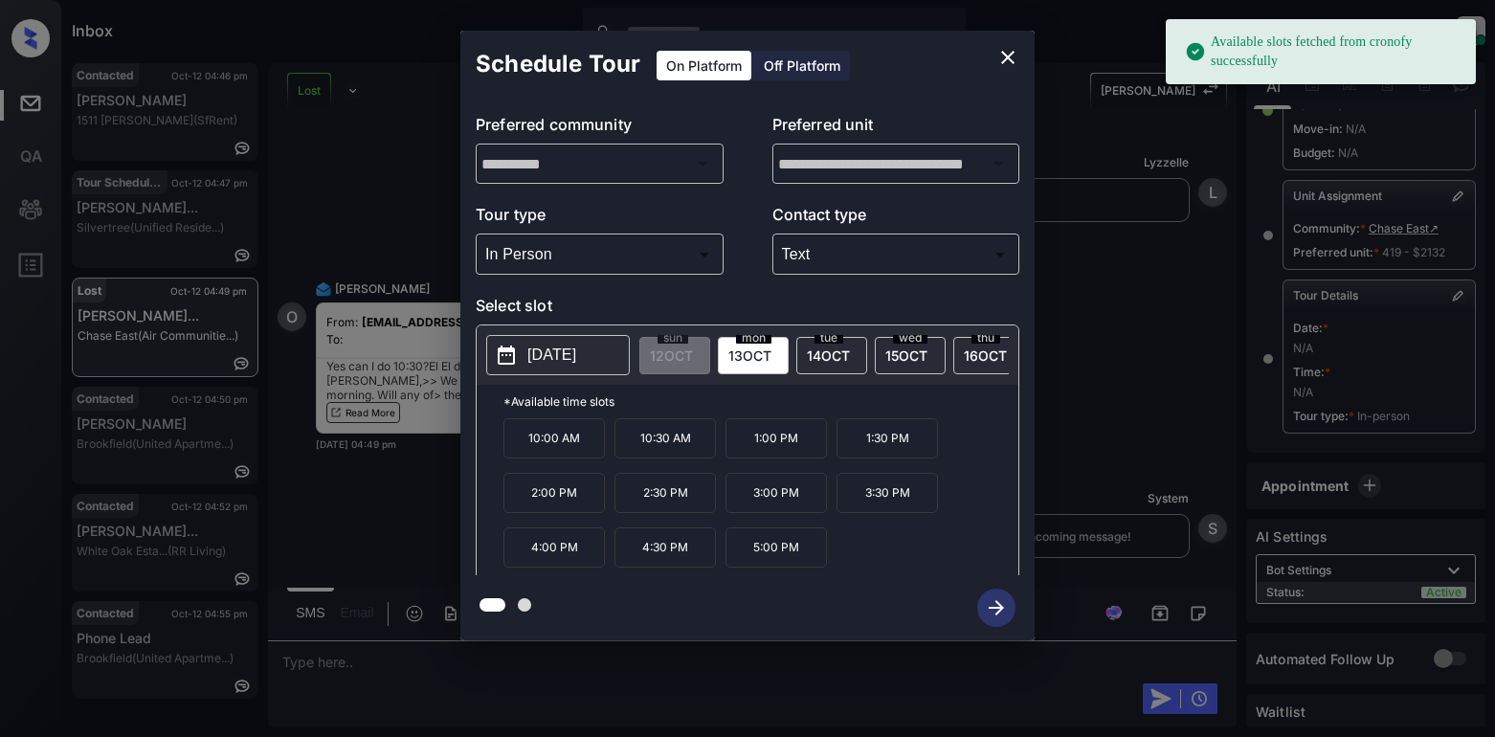
click at [570, 361] on p "2025-10-13" at bounding box center [551, 354] width 49 height 23
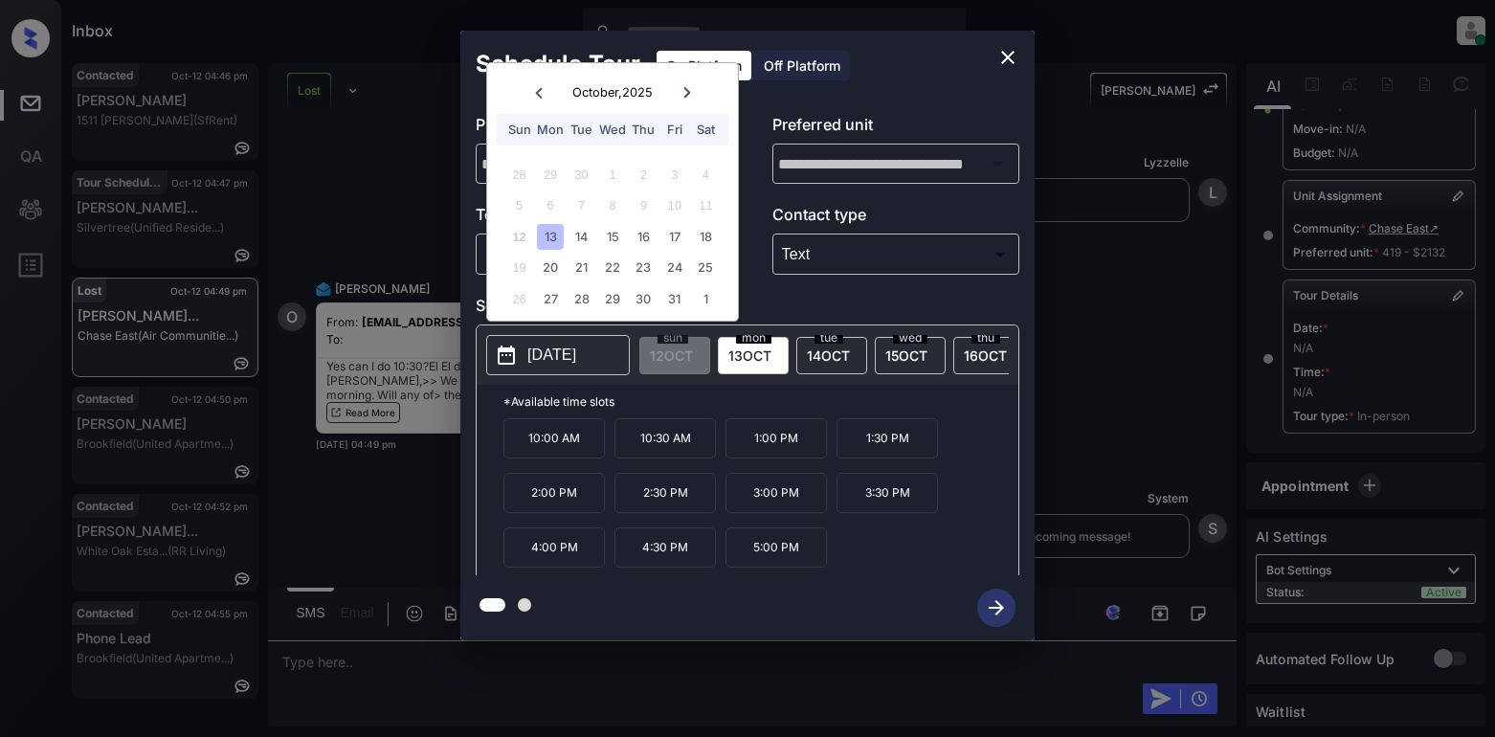
click at [653, 446] on p "10:30 AM" at bounding box center [664, 438] width 101 height 40
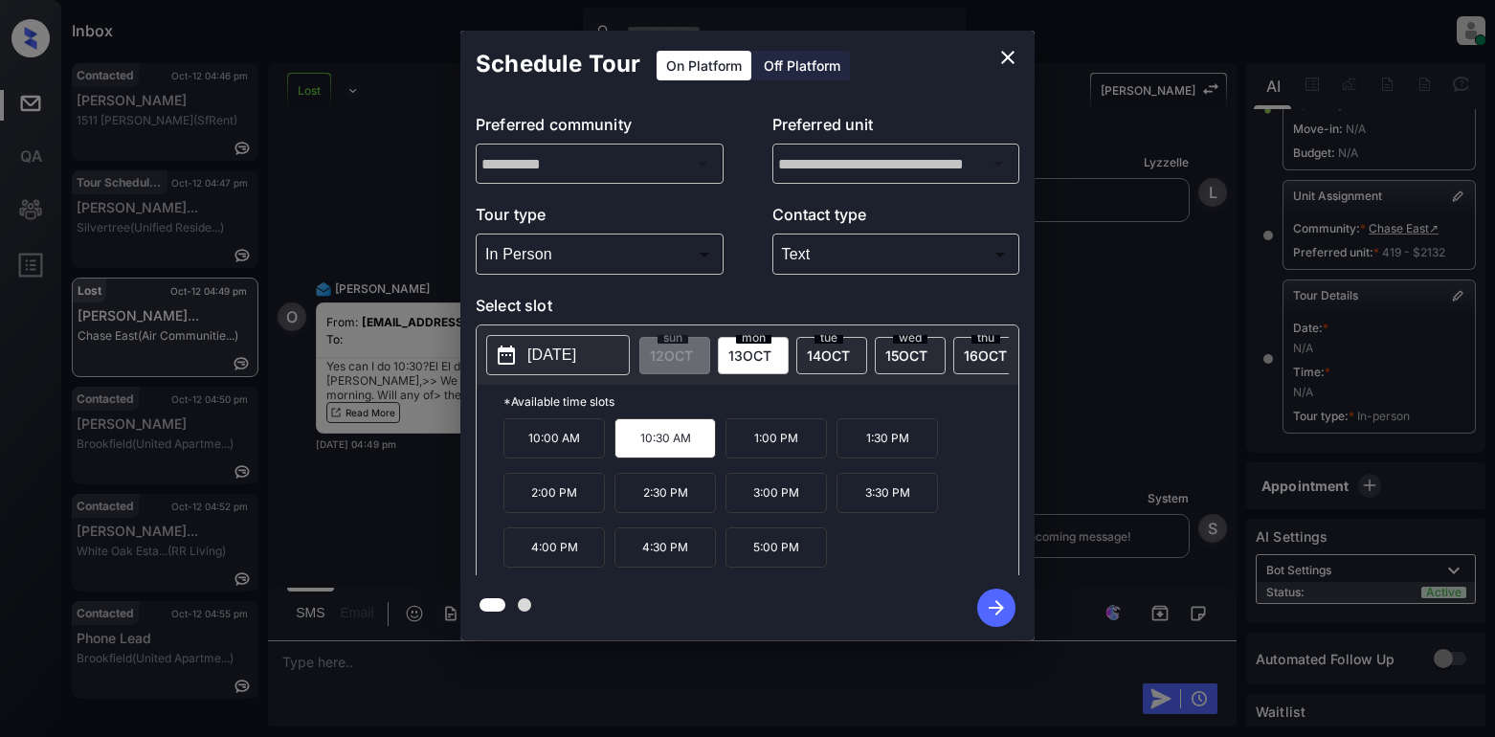
click at [982, 607] on icon "button" at bounding box center [996, 607] width 38 height 38
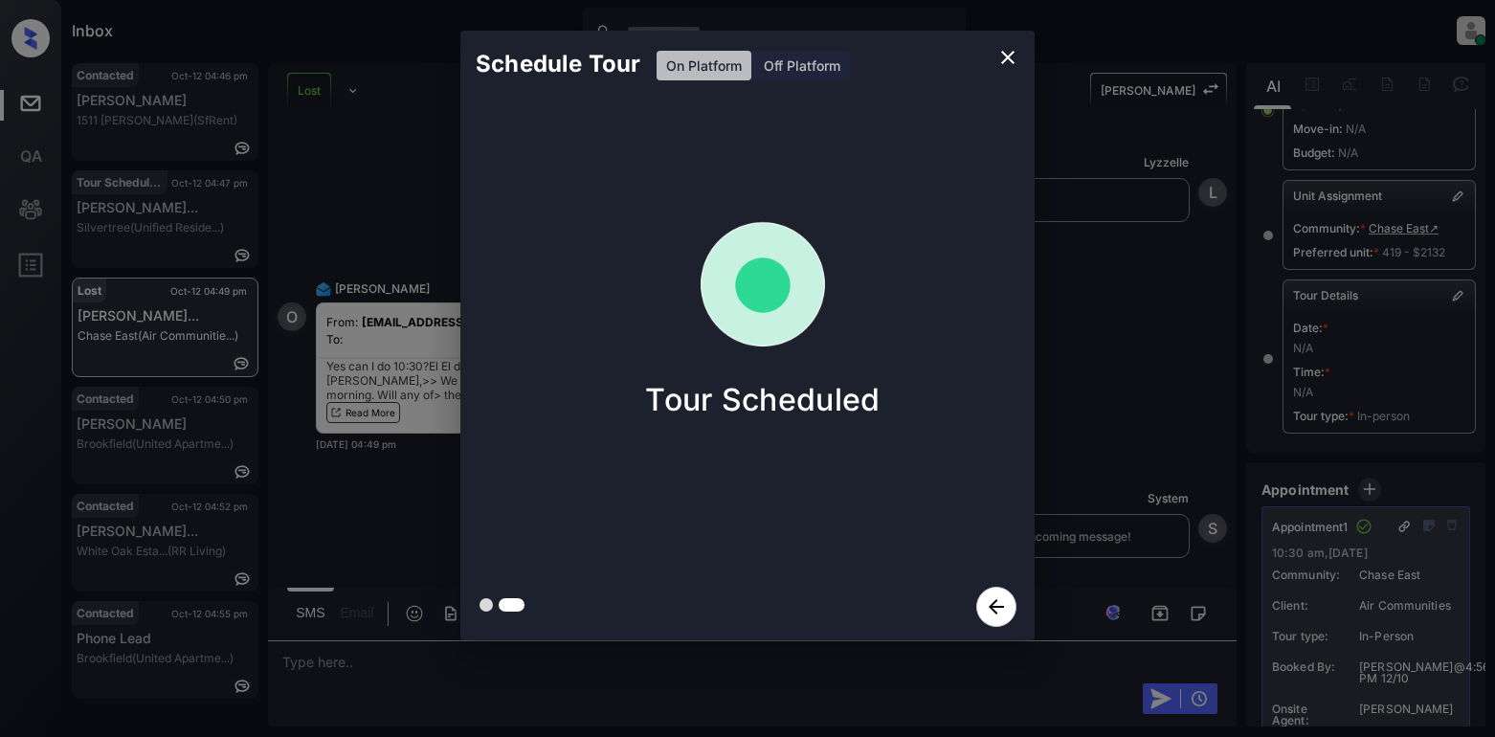
click at [1010, 61] on icon "close" at bounding box center [1007, 57] width 13 height 13
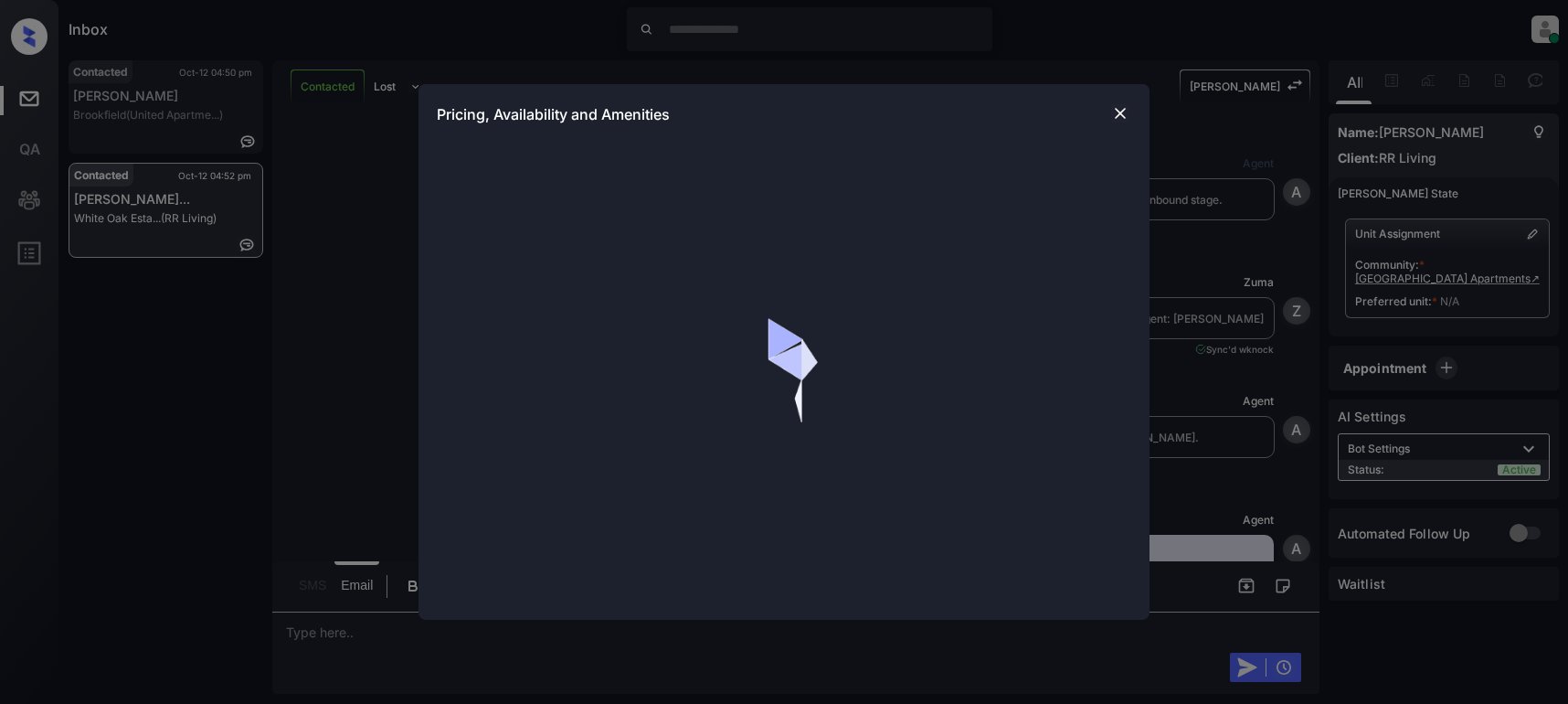
scroll to position [974, 0]
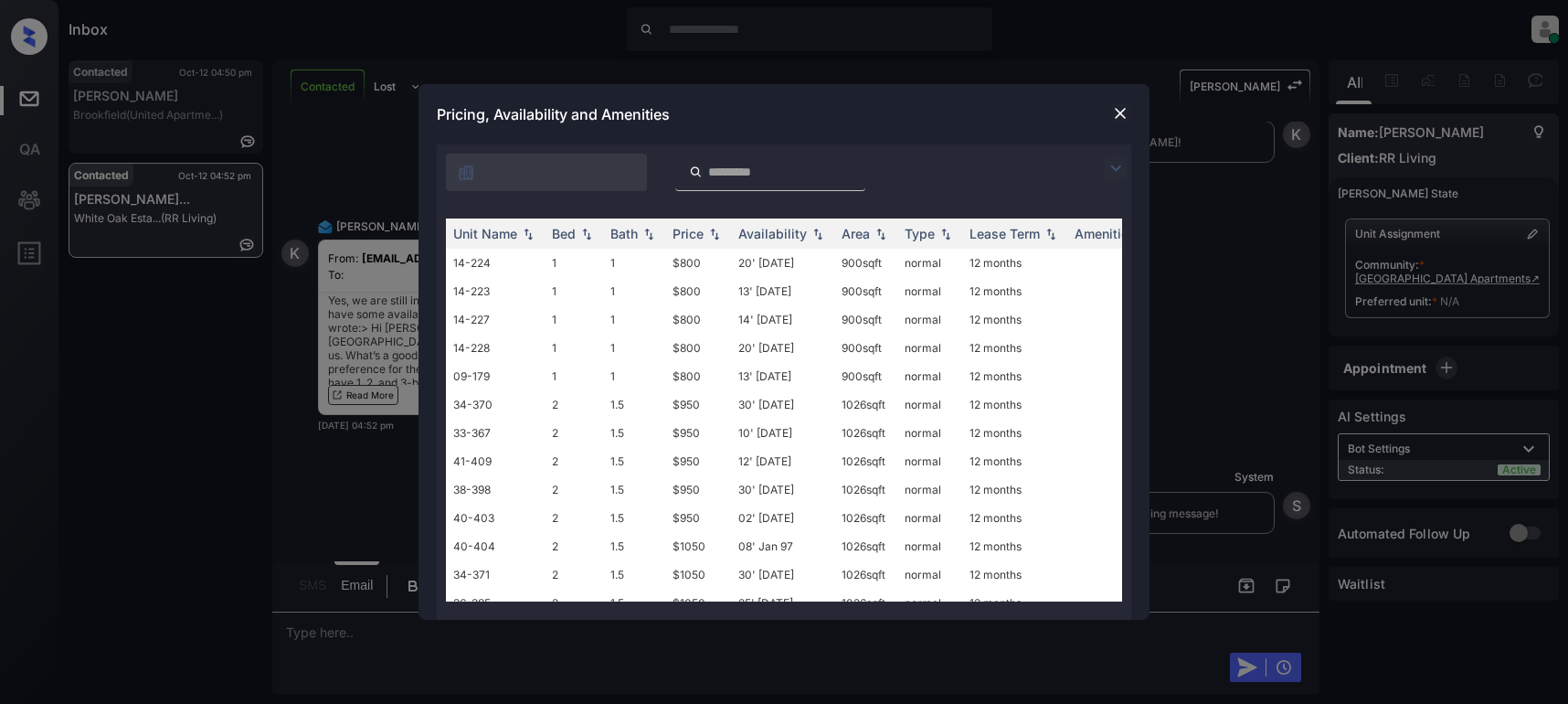
click at [1112, 175] on img at bounding box center [1115, 168] width 22 height 22
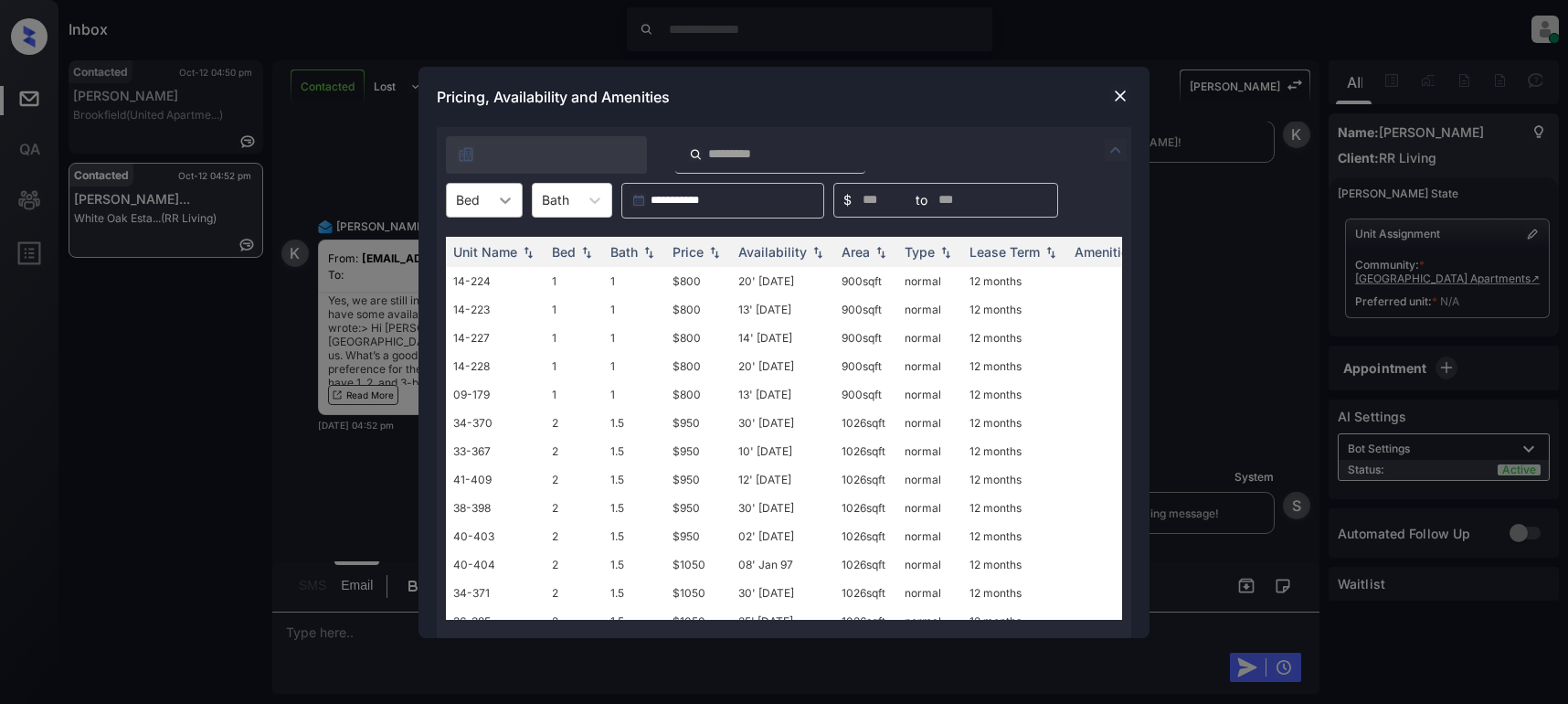
click at [506, 203] on icon at bounding box center [505, 200] width 18 height 18
drag, startPoint x: 465, startPoint y: 309, endPoint x: 489, endPoint y: 309, distance: 24.0
click at [472, 309] on div "3" at bounding box center [484, 310] width 76 height 32
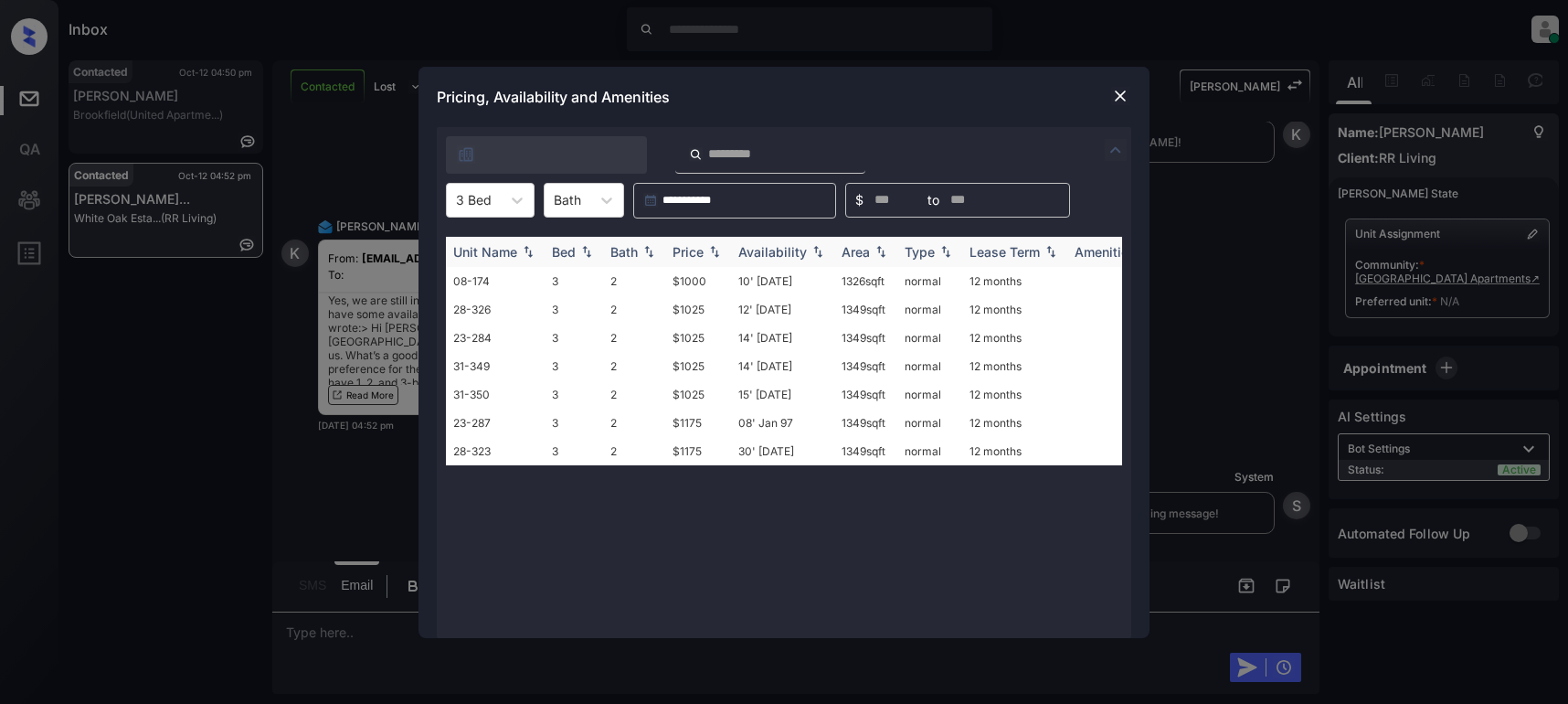
click at [689, 250] on div "Price" at bounding box center [688, 251] width 32 height 15
click at [686, 285] on td "$1000" at bounding box center [698, 281] width 66 height 29
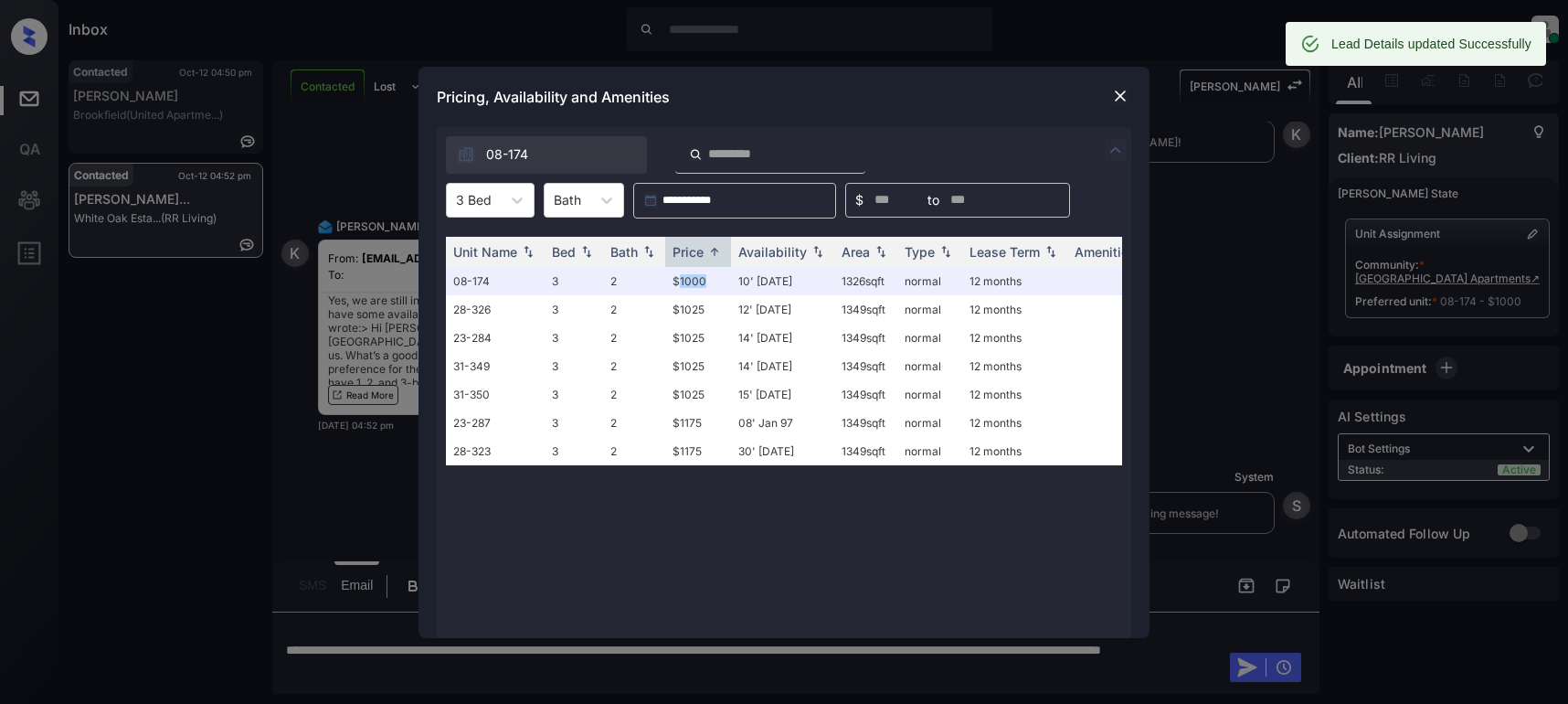
click at [1120, 102] on img at bounding box center [1119, 96] width 18 height 18
